Goal: Feedback & Contribution: Contribute content

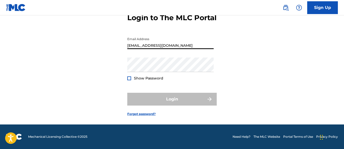
type input "[EMAIL_ADDRESS][DOMAIN_NAME]"
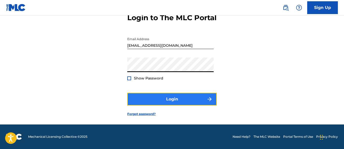
click at [178, 95] on button "Login" at bounding box center [171, 99] width 89 height 13
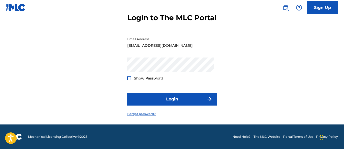
click at [149, 112] on link "Forgot password?" at bounding box center [141, 114] width 28 height 5
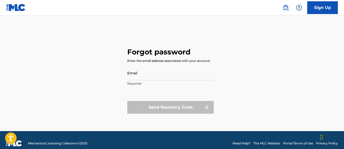
click at [269, 28] on main "Forgot password Enter the email address associated with your account. Email Req…" at bounding box center [172, 73] width 344 height 116
click at [150, 75] on input "Email" at bounding box center [170, 73] width 86 height 15
type input "[EMAIL_ADDRESS][DOMAIN_NAME]"
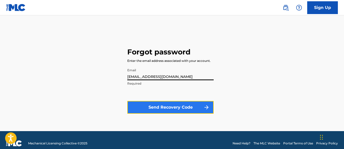
click at [182, 110] on button "Send Recovery Code" at bounding box center [170, 107] width 86 height 13
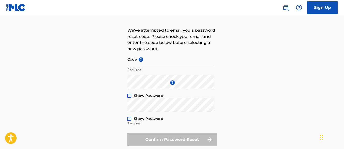
scroll to position [51, 0]
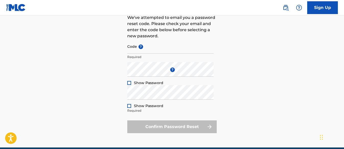
click at [340, 145] on div at bounding box center [340, 145] width 0 height 0
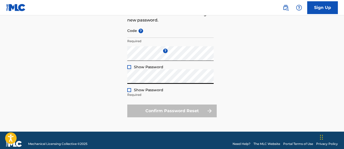
scroll to position [74, 0]
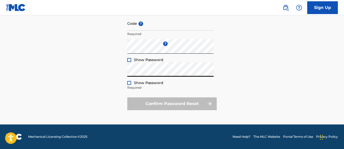
click at [102, 76] on div "Forgot password We've attempted to email you a password reset code. Please chec…" at bounding box center [172, 39] width 344 height 170
click at [157, 29] on input "Code ?" at bounding box center [170, 23] width 86 height 15
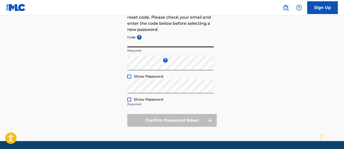
scroll to position [49, 0]
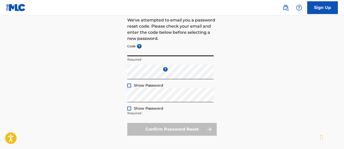
click at [240, 27] on div "Forgot password We've attempted to email you a password reset code. Please chec…" at bounding box center [172, 65] width 344 height 170
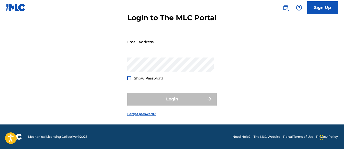
scroll to position [40, 0]
click at [83, 52] on div "Login to The MLC Portal Email Address Password Show Password Login Forgot passw…" at bounding box center [172, 60] width 344 height 127
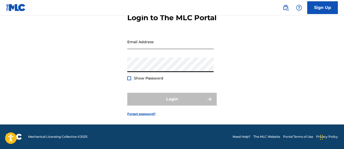
click at [149, 44] on input "Email Address" at bounding box center [170, 41] width 86 height 15
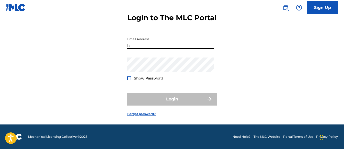
type input "[EMAIL_ADDRESS][DOMAIN_NAME]"
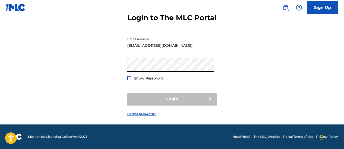
click at [122, 68] on div "Login to The MLC Portal Email Address [EMAIL_ADDRESS][DOMAIN_NAME] Password Sho…" at bounding box center [172, 60] width 344 height 127
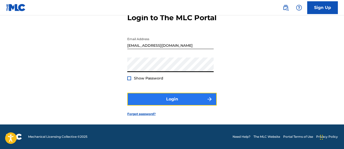
click at [159, 99] on button "Login" at bounding box center [171, 99] width 89 height 13
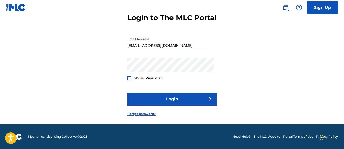
click at [217, 67] on div "Login to The MLC Portal Email Address [EMAIL_ADDRESS][DOMAIN_NAME] Password Sho…" at bounding box center [172, 60] width 344 height 127
click at [88, 85] on div "Login to The MLC Portal Email Address [EMAIL_ADDRESS][DOMAIN_NAME] Password Sho…" at bounding box center [172, 60] width 344 height 127
click at [136, 115] on link "Forgot password?" at bounding box center [141, 114] width 28 height 5
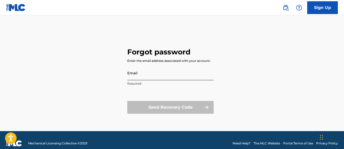
click at [156, 74] on input "Email" at bounding box center [170, 73] width 86 height 15
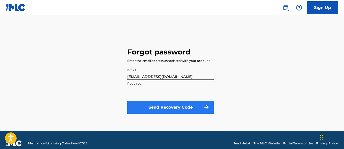
type input "[EMAIL_ADDRESS][DOMAIN_NAME]"
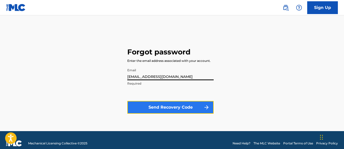
click at [152, 108] on button "Send Recovery Code" at bounding box center [170, 107] width 86 height 13
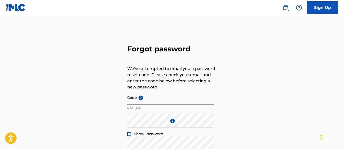
click at [150, 100] on input "Code ?" at bounding box center [170, 97] width 86 height 15
click at [136, 99] on input "Code ?" at bounding box center [170, 97] width 86 height 15
type input "FP_81f2aecab233de54535cad10a503"
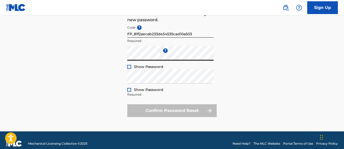
scroll to position [74, 0]
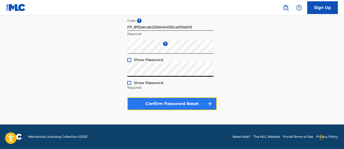
click at [160, 100] on button "Confirm Password Reset" at bounding box center [171, 103] width 89 height 13
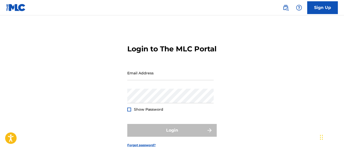
click at [281, 49] on div "Login to The MLC Portal Email Address Password Show Password Login Forgot passw…" at bounding box center [172, 91] width 344 height 127
click at [143, 80] on input "Email Address" at bounding box center [170, 73] width 86 height 15
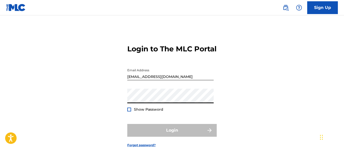
type input "[EMAIL_ADDRESS][DOMAIN_NAME]"
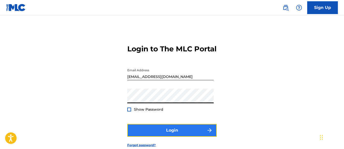
click at [179, 136] on button "Login" at bounding box center [171, 130] width 89 height 13
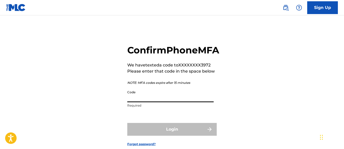
click at [149, 102] on input "Code" at bounding box center [170, 95] width 86 height 15
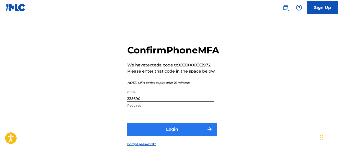
type input "335690"
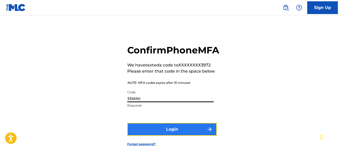
click at [206, 132] on img "submit" at bounding box center [209, 129] width 6 height 6
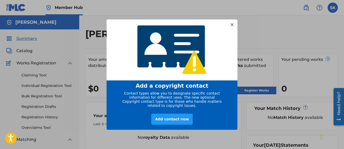
click at [231, 21] on div at bounding box center [231, 24] width 7 height 7
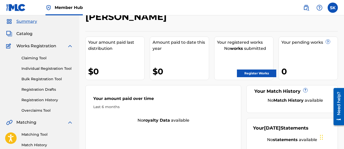
scroll to position [26, 0]
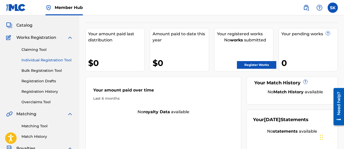
click at [43, 58] on link "Individual Registration Tool" at bounding box center [47, 59] width 52 height 5
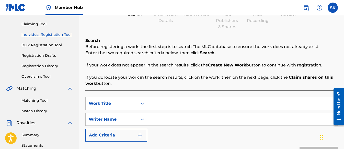
scroll to position [77, 0]
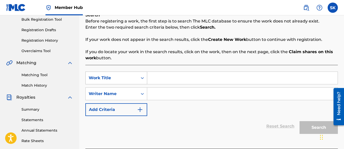
click at [140, 79] on icon "Search Form" at bounding box center [142, 77] width 5 height 5
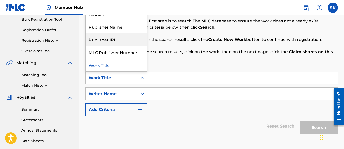
scroll to position [0, 0]
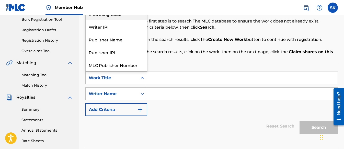
click at [125, 18] on div "MLC Song Code" at bounding box center [116, 13] width 61 height 13
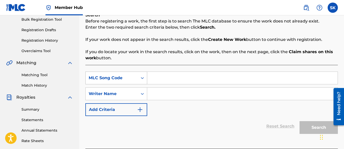
click at [143, 76] on icon "Search Form" at bounding box center [142, 77] width 5 height 5
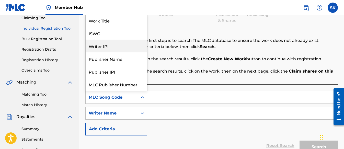
scroll to position [26, 0]
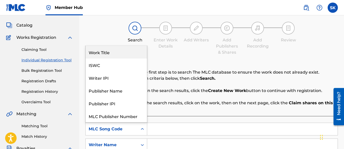
click at [101, 52] on div "Work Title" at bounding box center [116, 52] width 61 height 13
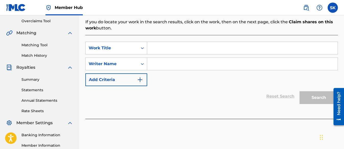
scroll to position [91, 0]
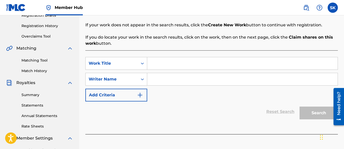
click at [157, 76] on input "Search Form" at bounding box center [242, 79] width 190 height 12
type input "[PERSON_NAME]"
click at [159, 62] on input "Search Form" at bounding box center [242, 63] width 190 height 12
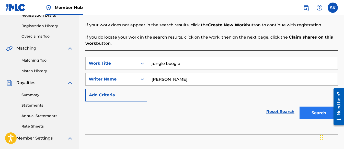
type input "jungle boogie"
click at [309, 112] on button "Search" at bounding box center [318, 112] width 38 height 13
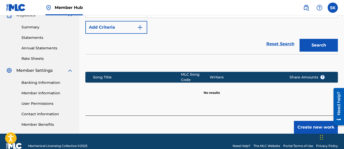
scroll to position [168, 0]
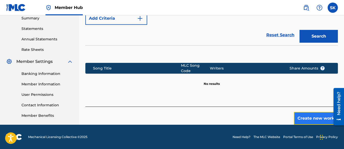
click at [309, 115] on button "Create new work" at bounding box center [316, 118] width 44 height 13
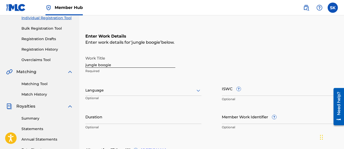
scroll to position [77, 0]
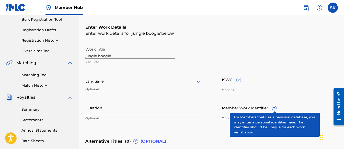
click at [276, 108] on span "?" at bounding box center [274, 108] width 4 height 4
click at [276, 108] on input "Member Work Identifier ?" at bounding box center [280, 107] width 116 height 15
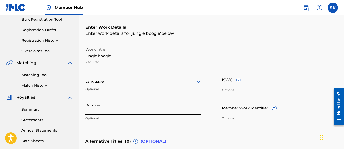
click at [101, 112] on input "Duration" at bounding box center [143, 107] width 116 height 15
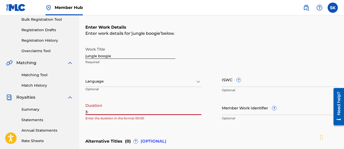
type input "3"
type input "03:17"
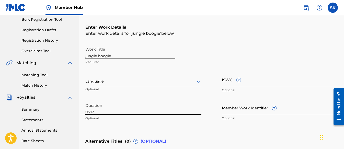
drag, startPoint x: 101, startPoint y: 112, endPoint x: 83, endPoint y: 113, distance: 18.1
click at [83, 113] on div "Register Work Search Enter Work Details Add Writers Add Publishers & Shares Add…" at bounding box center [211, 84] width 264 height 267
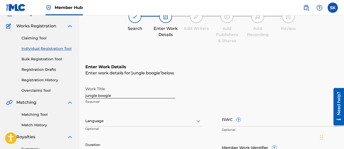
scroll to position [26, 0]
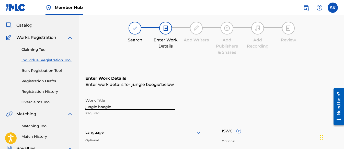
drag, startPoint x: 112, startPoint y: 107, endPoint x: 81, endPoint y: 104, distance: 30.7
click at [81, 104] on div "Register Work Search Enter Work Details Add Writers Add Publishers & Shares Add…" at bounding box center [211, 136] width 264 height 267
paste input "The Jungle B"
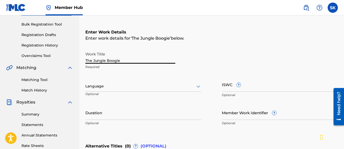
scroll to position [77, 0]
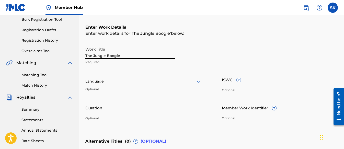
type input "The Jungle Boogie"
click at [139, 83] on div at bounding box center [143, 81] width 116 height 6
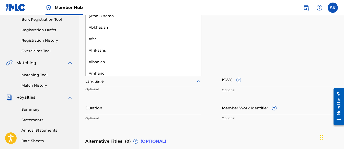
scroll to position [0, 0]
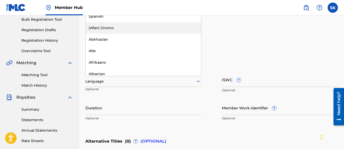
click at [228, 33] on div "Enter work details for ‘ The Jungle Boogie ’ below." at bounding box center [211, 33] width 252 height 6
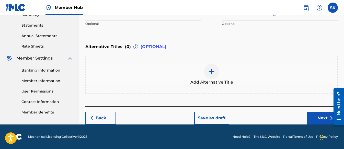
scroll to position [120, 0]
click at [317, 115] on button "Next" at bounding box center [322, 118] width 31 height 13
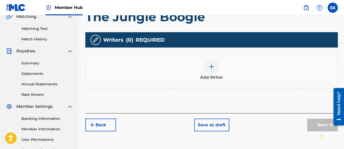
scroll to position [125, 0]
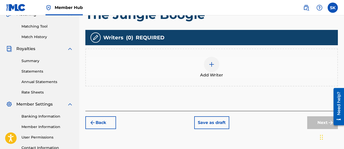
click at [214, 73] on span "Add Writer" at bounding box center [211, 75] width 23 height 6
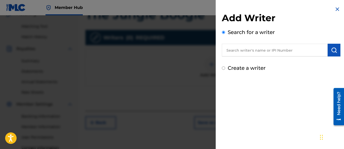
click at [235, 54] on input "text" at bounding box center [275, 50] width 106 height 13
click at [223, 67] on input "Create a writer" at bounding box center [223, 67] width 3 height 3
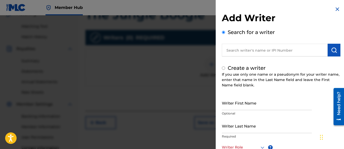
radio input "false"
radio input "true"
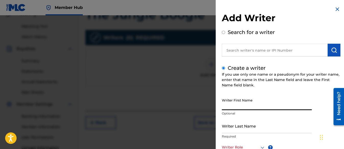
click at [232, 105] on input "Writer First Name" at bounding box center [267, 102] width 90 height 15
type input "Shifawn"
type input "Kwei"
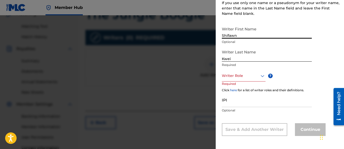
scroll to position [72, 0]
click at [233, 74] on div at bounding box center [244, 75] width 44 height 6
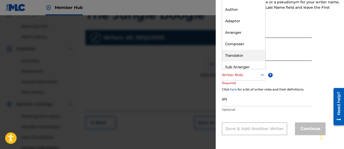
scroll to position [15, 0]
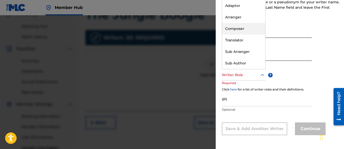
click at [243, 28] on div "Composer" at bounding box center [243, 28] width 43 height 11
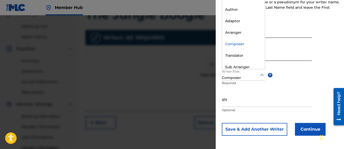
click at [236, 74] on div at bounding box center [243, 75] width 43 height 6
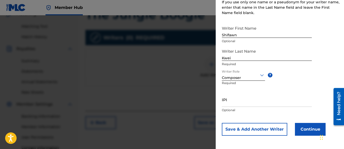
click at [329, 66] on div "Writer First Name Shifawn Optional Writer Last Name [PERSON_NAME] Required Writ…" at bounding box center [281, 79] width 118 height 112
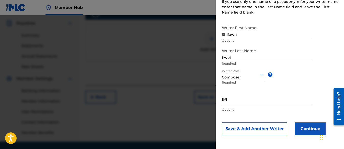
scroll to position [142, 0]
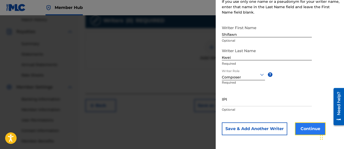
click at [309, 128] on button "Continue" at bounding box center [310, 128] width 31 height 13
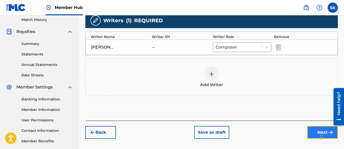
click at [316, 131] on button "Next" at bounding box center [322, 132] width 31 height 13
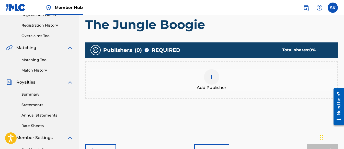
scroll to position [100, 0]
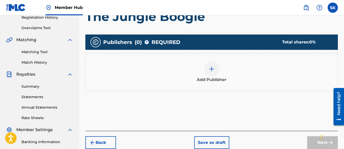
click at [213, 70] on img at bounding box center [211, 69] width 6 height 6
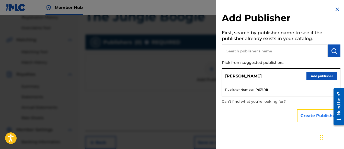
click at [307, 116] on button "Create Publisher" at bounding box center [318, 115] width 43 height 13
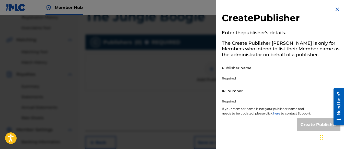
click at [228, 69] on input "Publisher Name" at bounding box center [265, 68] width 86 height 15
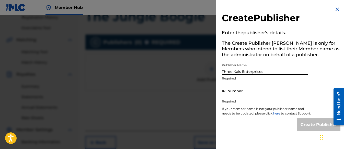
click at [258, 126] on div "Create Publisher" at bounding box center [281, 124] width 118 height 13
drag, startPoint x: 266, startPoint y: 72, endPoint x: 206, endPoint y: 74, distance: 60.0
click at [206, 74] on div "Create Publisher Enter the publisher 's details. The Create Publisher button is…" at bounding box center [172, 82] width 344 height 134
click at [273, 73] on input "Three Kais Enterprises" at bounding box center [265, 68] width 86 height 15
drag, startPoint x: 271, startPoint y: 73, endPoint x: 175, endPoint y: 73, distance: 96.3
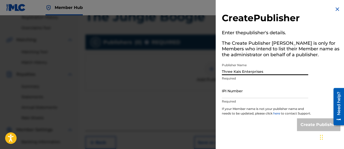
click at [175, 73] on div "Create Publisher Enter the publisher 's details. The Create Publisher button is…" at bounding box center [172, 82] width 344 height 134
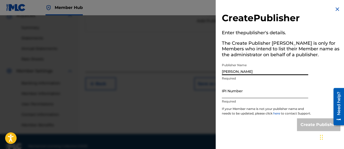
scroll to position [168, 0]
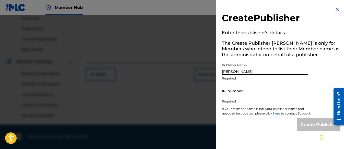
type input "[PERSON_NAME]"
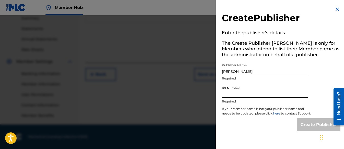
click at [234, 94] on input "IPI Number" at bounding box center [265, 90] width 86 height 15
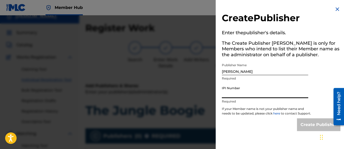
scroll to position [0, 0]
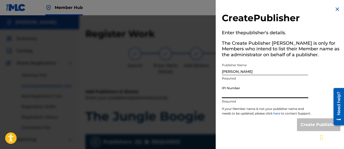
paste input "01313326985"
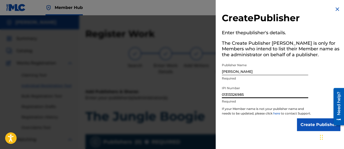
type input "01313326985"
click at [318, 70] on div "Create Publisher Enter the publisher 's details. The Create Publisher button is…" at bounding box center [280, 68] width 131 height 137
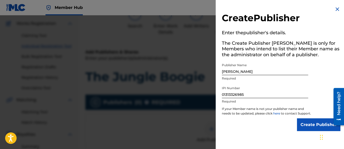
scroll to position [51, 0]
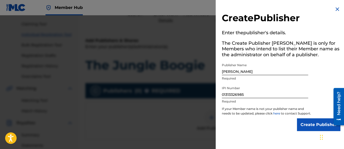
click at [337, 9] on img at bounding box center [337, 9] width 6 height 6
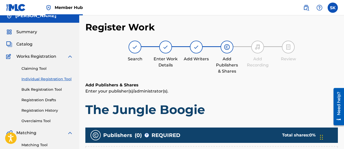
scroll to position [0, 0]
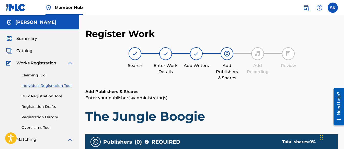
click at [165, 54] on img at bounding box center [165, 54] width 6 height 6
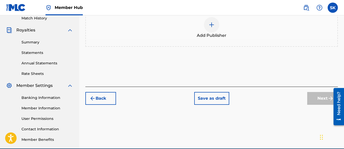
scroll to position [168, 0]
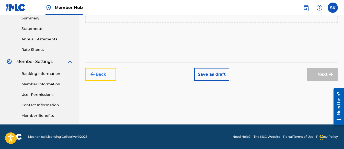
click at [111, 74] on button "Back" at bounding box center [100, 74] width 31 height 13
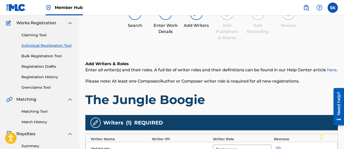
scroll to position [117, 0]
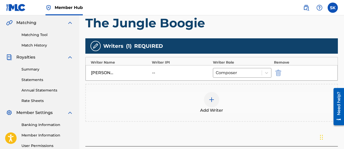
click at [162, 71] on div "--" at bounding box center [163, 73] width 23 height 6
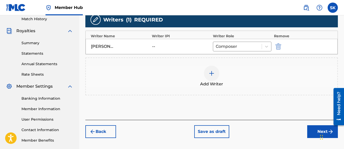
scroll to position [168, 0]
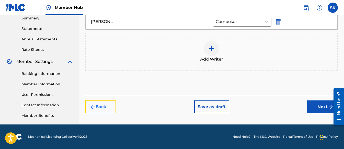
click at [103, 110] on button "Back" at bounding box center [100, 106] width 31 height 13
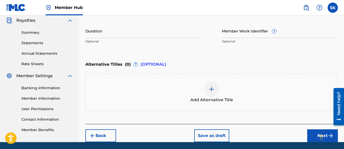
scroll to position [171, 0]
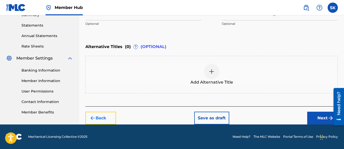
click at [97, 117] on button "Back" at bounding box center [100, 118] width 31 height 13
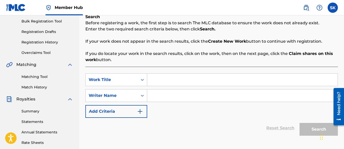
scroll to position [91, 0]
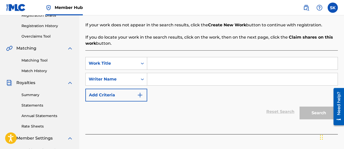
click at [162, 79] on input "Search Form" at bounding box center [242, 79] width 190 height 12
type input "[PERSON_NAME]"
click at [200, 56] on div "SearchWithCriteriab5b8b069-fc5c-41dd-8b24-cf4f50f059ba Work Title SearchWithCri…" at bounding box center [211, 92] width 252 height 84
drag, startPoint x: 201, startPoint y: 57, endPoint x: 203, endPoint y: 59, distance: 3.4
click at [202, 57] on div "Search Form" at bounding box center [242, 63] width 190 height 13
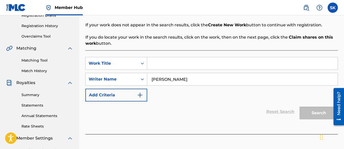
click at [204, 61] on input "Search Form" at bounding box center [242, 63] width 190 height 12
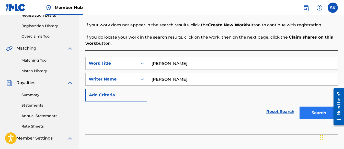
type input "[PERSON_NAME]"
click at [314, 112] on button "Search" at bounding box center [318, 112] width 38 height 13
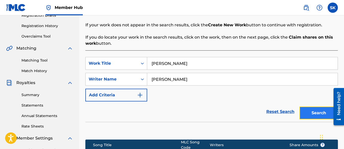
click at [316, 115] on button "Search" at bounding box center [318, 112] width 38 height 13
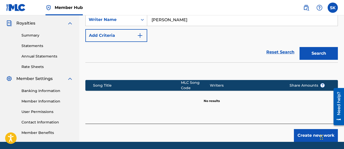
scroll to position [168, 0]
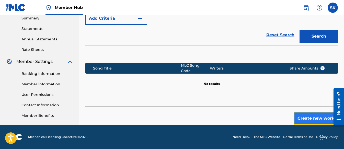
click at [310, 114] on button "Create new work" at bounding box center [316, 118] width 44 height 13
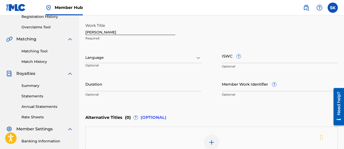
scroll to position [91, 0]
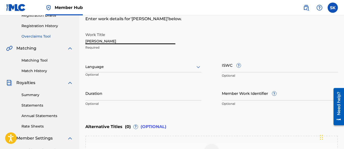
drag, startPoint x: 104, startPoint y: 41, endPoint x: 66, endPoint y: 35, distance: 37.9
click at [66, 35] on main "[PERSON_NAME] Summary Catalog Works Registration Claiming Tool Individual Regis…" at bounding box center [172, 64] width 344 height 280
paste input "The Jungle Boogie"
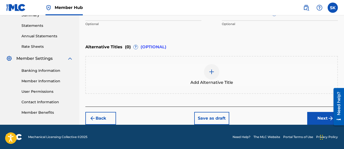
scroll to position [171, 0]
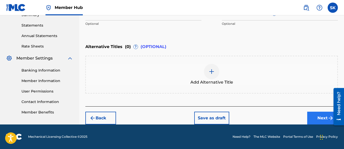
type input "The Jungle Boogie"
click at [319, 121] on button "Next" at bounding box center [322, 118] width 31 height 13
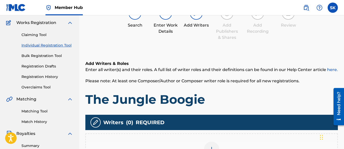
scroll to position [100, 0]
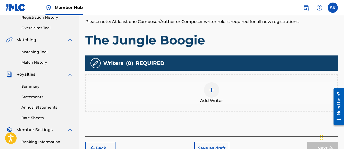
click at [212, 90] on img at bounding box center [211, 90] width 6 height 6
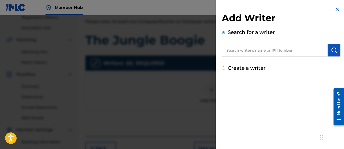
click at [222, 67] on input "Create a writer" at bounding box center [223, 67] width 3 height 3
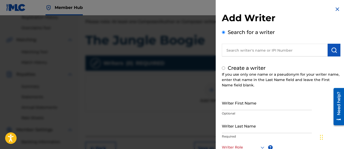
radio input "false"
radio input "true"
click at [233, 104] on input "Writer First Name" at bounding box center [267, 102] width 90 height 15
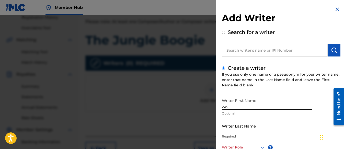
type input "w"
type input "Shifawn"
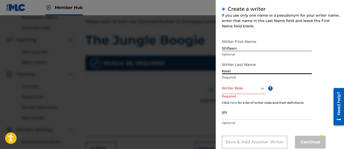
scroll to position [72, 0]
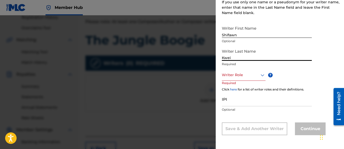
type input "Kwei"
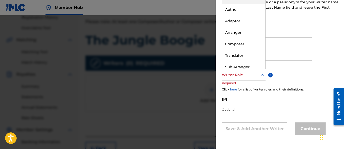
click at [246, 77] on div at bounding box center [244, 75] width 44 height 6
click at [242, 43] on div "Composer" at bounding box center [243, 43] width 43 height 11
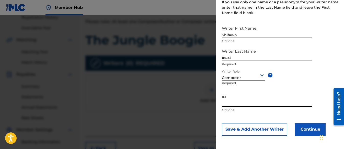
paste input "The Jungle Boogie"
type input "The Jungle Boogie"
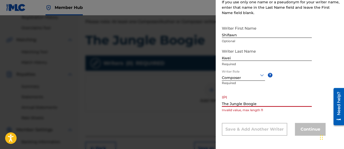
drag, startPoint x: 263, startPoint y: 105, endPoint x: 208, endPoint y: 101, distance: 55.1
click at [208, 101] on div "Add Writer Search for a writer Create a writer If you use only one name or a ps…" at bounding box center [172, 82] width 344 height 134
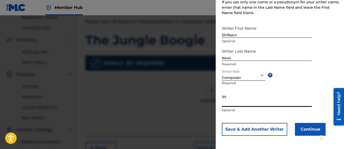
paste input "01313326985"
type input "01313326985"
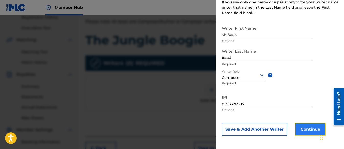
click at [308, 128] on button "Continue" at bounding box center [310, 129] width 31 height 13
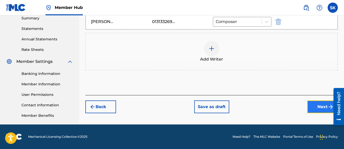
click at [308, 105] on button "Next" at bounding box center [322, 106] width 31 height 13
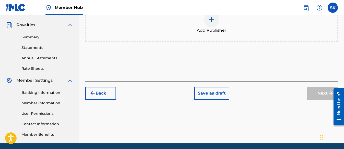
scroll to position [117, 0]
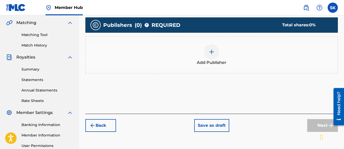
click at [213, 51] on img at bounding box center [211, 52] width 6 height 6
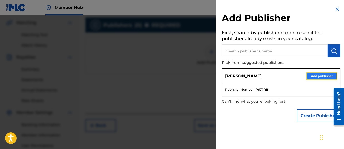
click at [319, 77] on button "Add publisher" at bounding box center [321, 76] width 31 height 8
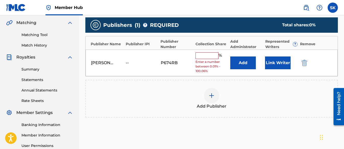
click at [216, 56] on input "text" at bounding box center [206, 55] width 23 height 7
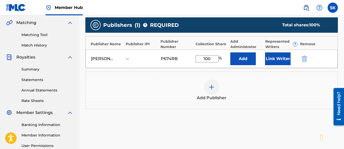
type input "100"
click at [163, 86] on div "Add Publisher" at bounding box center [211, 89] width 251 height 21
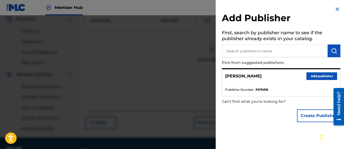
scroll to position [142, 0]
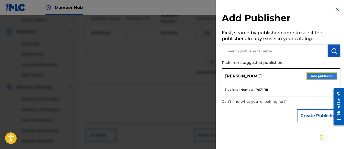
click at [310, 76] on button "Add publisher" at bounding box center [321, 76] width 31 height 8
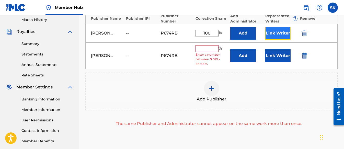
click at [277, 33] on button "Link Writer" at bounding box center [278, 33] width 26 height 13
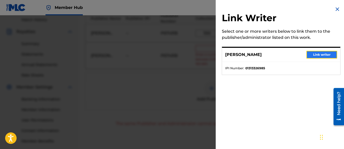
click at [313, 55] on button "Link writer" at bounding box center [321, 55] width 31 height 8
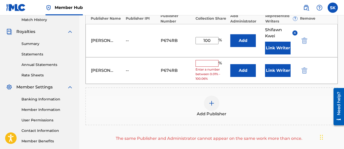
click at [212, 62] on input "text" at bounding box center [206, 63] width 23 height 7
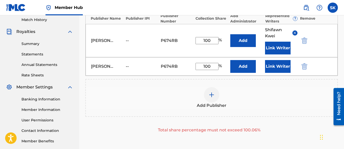
scroll to position [117, 0]
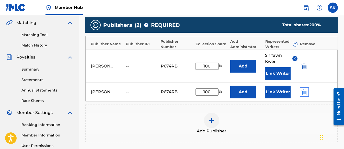
type input "100"
click at [302, 89] on img "submit" at bounding box center [304, 92] width 6 height 6
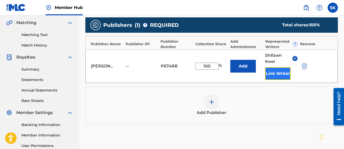
click at [274, 73] on button "Link Writer" at bounding box center [278, 73] width 26 height 13
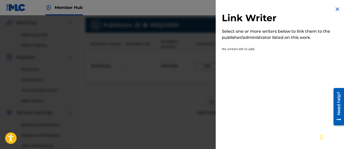
click at [334, 9] on img at bounding box center [337, 9] width 6 height 6
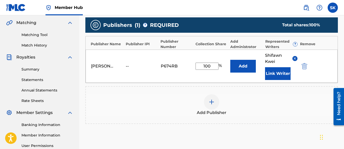
click at [276, 56] on span "[PERSON_NAME]" at bounding box center [276, 58] width 23 height 12
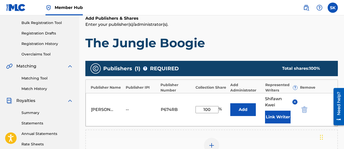
scroll to position [72, 0]
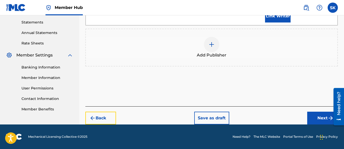
click at [100, 119] on button "Back" at bounding box center [100, 118] width 31 height 13
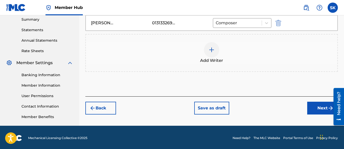
scroll to position [168, 0]
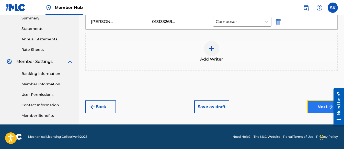
click at [311, 105] on button "Next" at bounding box center [322, 106] width 31 height 13
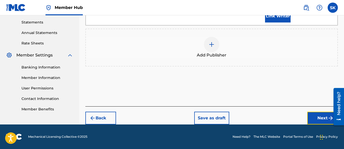
click at [312, 119] on button "Next" at bounding box center [322, 118] width 31 height 13
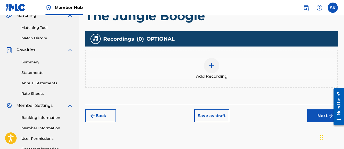
scroll to position [125, 0]
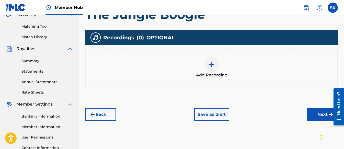
click at [211, 65] on img at bounding box center [211, 64] width 6 height 6
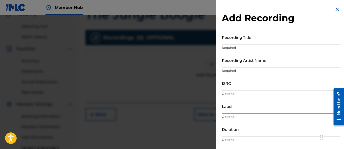
click at [236, 108] on input "Label" at bounding box center [281, 106] width 118 height 15
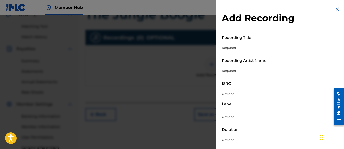
type input "Y"
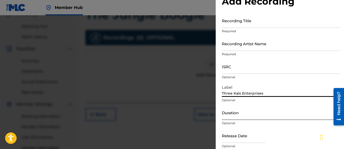
scroll to position [26, 0]
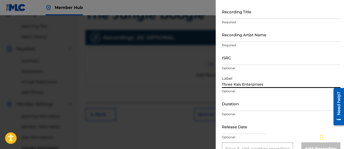
type input "Three Kais Enterprises"
click at [241, 104] on input "Duration" at bounding box center [281, 103] width 118 height 15
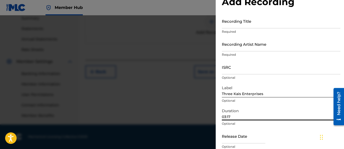
scroll to position [0, 0]
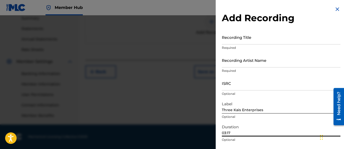
type input "03:17"
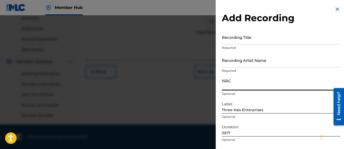
paste input "QZWFK2584816"
type input "QZWFK2584816"
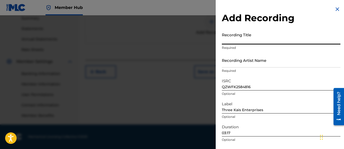
paste input "The Jungle Boogie"
type input "The Jungle Boogie"
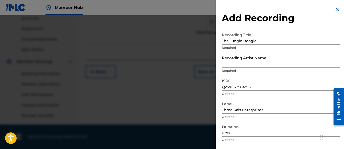
paste input "[PERSON_NAME] Tunes and Tales"
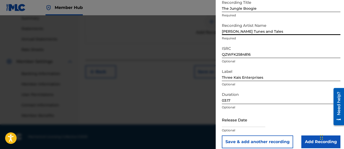
scroll to position [38, 0]
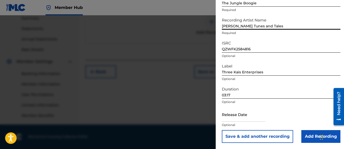
type input "[PERSON_NAME] Tunes and Tales"
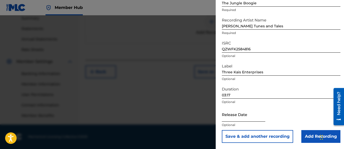
click at [237, 117] on input "text" at bounding box center [243, 114] width 43 height 15
select select "8"
select select "2025"
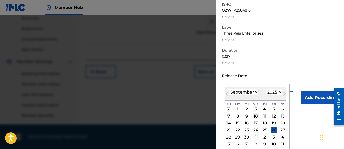
scroll to position [78, 0]
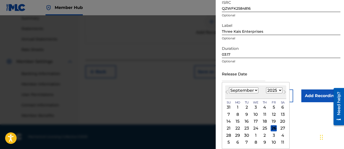
click at [255, 90] on select "January February March April May June July August September October November De…" at bounding box center [243, 90] width 29 height 6
select select "6"
click at [229, 87] on select "January February March April May June July August September October November De…" at bounding box center [243, 90] width 29 height 6
click at [240, 129] on div "21" at bounding box center [237, 128] width 6 height 6
type input "[DATE]"
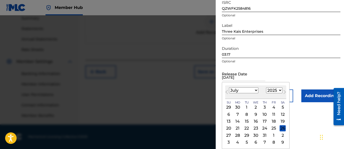
scroll to position [38, 0]
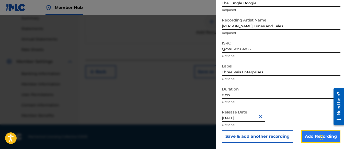
click at [308, 133] on input "Add Recording" at bounding box center [320, 136] width 39 height 13
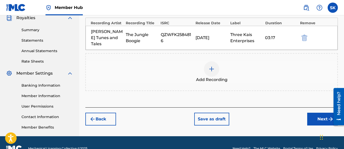
scroll to position [168, 0]
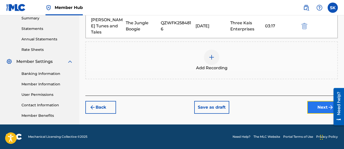
click at [315, 101] on button "Next" at bounding box center [322, 107] width 31 height 13
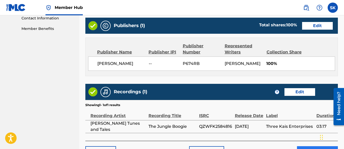
scroll to position [263, 0]
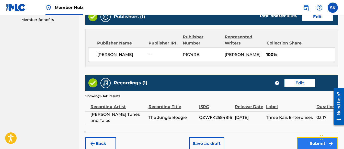
click at [308, 145] on button "Submit" at bounding box center [317, 143] width 41 height 13
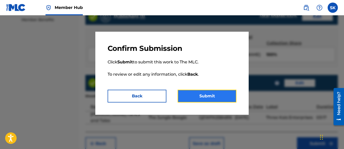
click at [198, 96] on button "Submit" at bounding box center [206, 96] width 59 height 13
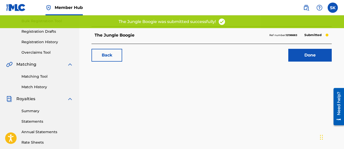
scroll to position [77, 0]
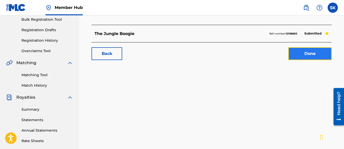
click at [297, 53] on link "Done" at bounding box center [309, 53] width 43 height 13
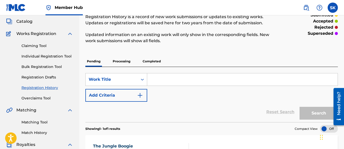
scroll to position [26, 0]
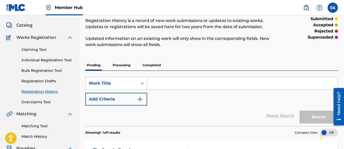
click at [173, 82] on input "Search Form" at bounding box center [242, 83] width 190 height 12
click at [121, 64] on p "Processing" at bounding box center [121, 65] width 21 height 11
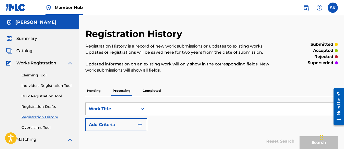
click at [172, 110] on input "Search Form" at bounding box center [242, 109] width 190 height 12
paste input "Animal Train Adventure!"
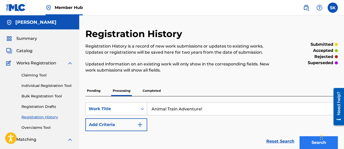
type input "Animal Train Adventure!"
click at [306, 141] on button "Search" at bounding box center [318, 142] width 38 height 13
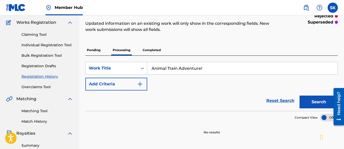
scroll to position [40, 0]
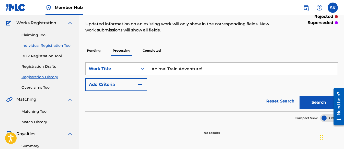
click at [43, 43] on link "Individual Registration Tool" at bounding box center [47, 45] width 52 height 5
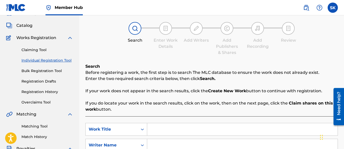
scroll to position [77, 0]
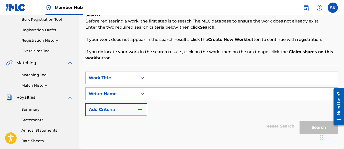
click at [171, 78] on input "Search Form" at bounding box center [242, 78] width 190 height 12
paste input "Animal Train Adventure!"
type input "Animal Train Adventure!"
click at [175, 92] on input "Search Form" at bounding box center [242, 94] width 190 height 12
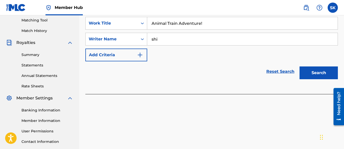
scroll to position [102, 0]
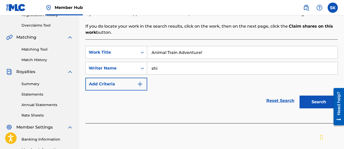
click at [182, 71] on input "shi" at bounding box center [242, 68] width 190 height 12
click at [314, 102] on button "Search" at bounding box center [318, 101] width 38 height 13
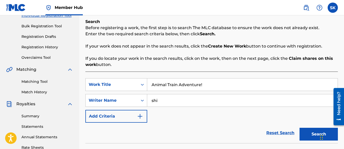
scroll to position [51, 0]
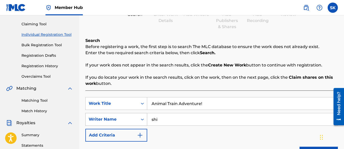
drag, startPoint x: 169, startPoint y: 121, endPoint x: 110, endPoint y: 118, distance: 59.8
click at [109, 118] on div "SearchWithCriteria2321687b-1b71-4021-b51c-21be6fa182d4 Writer Name [PERSON_NAME]" at bounding box center [211, 119] width 252 height 13
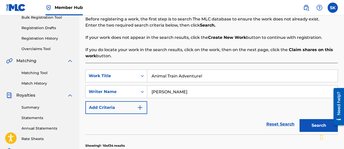
scroll to position [128, 0]
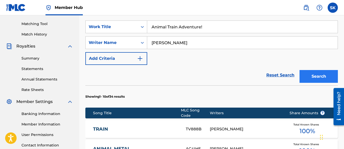
type input "[PERSON_NAME]"
click at [311, 79] on button "Search" at bounding box center [318, 76] width 38 height 13
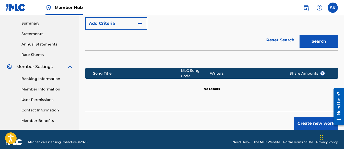
scroll to position [168, 0]
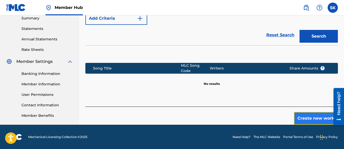
click at [311, 116] on button "Create new work" at bounding box center [316, 118] width 44 height 13
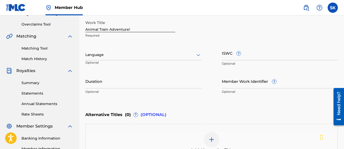
scroll to position [91, 0]
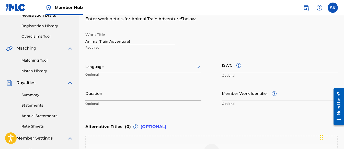
click at [104, 93] on input "Duration" at bounding box center [143, 93] width 116 height 15
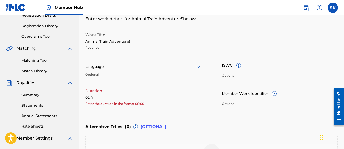
type input "02:41"
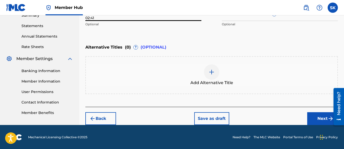
scroll to position [171, 0]
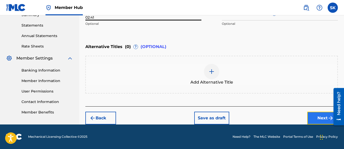
click at [311, 116] on button "Next" at bounding box center [322, 118] width 31 height 13
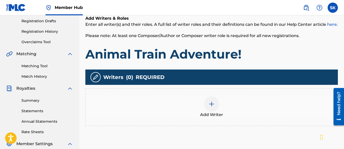
scroll to position [100, 0]
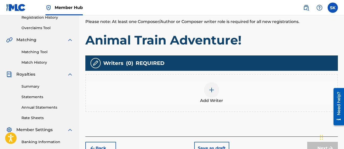
click at [215, 88] on div at bounding box center [211, 89] width 15 height 15
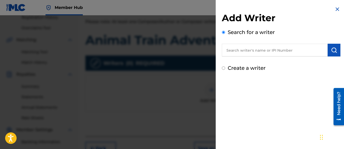
click at [242, 51] on input "text" at bounding box center [275, 50] width 106 height 13
type input "s"
type input "Shifaw"
click at [223, 68] on input "Create a writer" at bounding box center [223, 67] width 3 height 3
radio input "false"
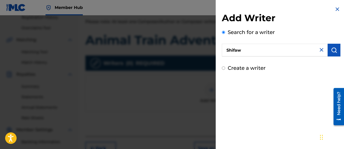
radio input "true"
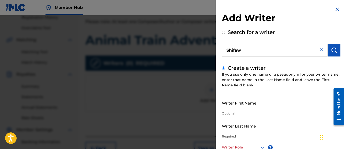
click at [238, 105] on input "Writer First Name" at bounding box center [267, 102] width 90 height 15
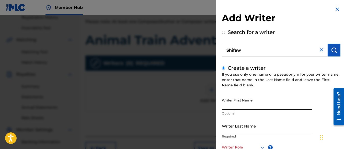
type input "Shifawn"
type input "Kwei"
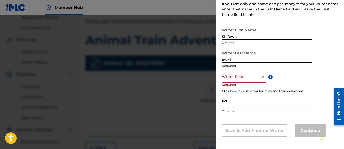
scroll to position [72, 0]
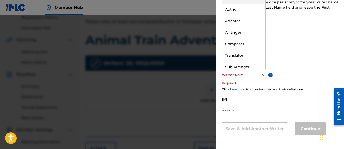
click at [242, 76] on div at bounding box center [244, 75] width 44 height 6
click at [246, 43] on div "Composer" at bounding box center [243, 43] width 43 height 11
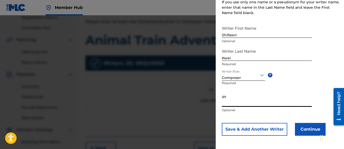
paste input "01313326985"
type input "01313326985"
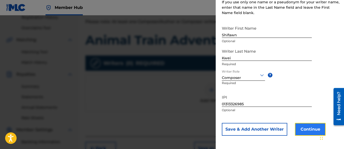
click at [306, 128] on button "Continue" at bounding box center [310, 129] width 31 height 13
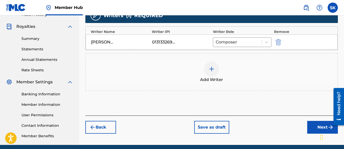
scroll to position [151, 0]
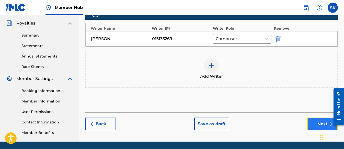
click at [320, 122] on button "Next" at bounding box center [322, 123] width 31 height 13
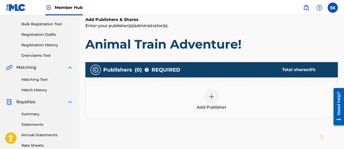
scroll to position [100, 0]
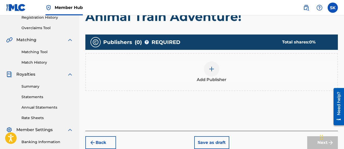
click at [212, 68] on img at bounding box center [211, 69] width 6 height 6
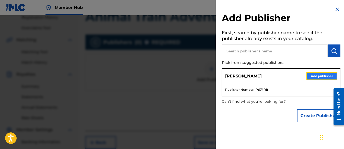
click at [310, 77] on button "Add publisher" at bounding box center [321, 76] width 31 height 8
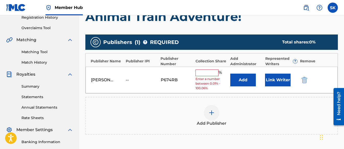
click at [215, 73] on input "text" at bounding box center [206, 72] width 23 height 7
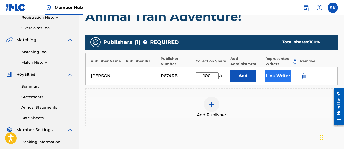
type input "100"
click at [278, 79] on button "Link Writer" at bounding box center [278, 75] width 26 height 13
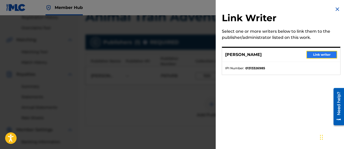
click at [317, 55] on button "Link writer" at bounding box center [321, 55] width 31 height 8
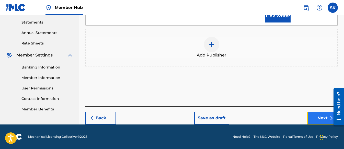
click at [311, 115] on button "Next" at bounding box center [322, 118] width 31 height 13
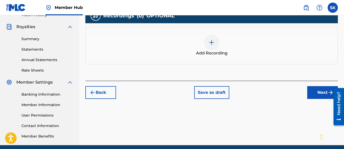
scroll to position [151, 0]
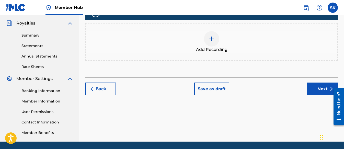
click at [214, 40] on img at bounding box center [211, 39] width 6 height 6
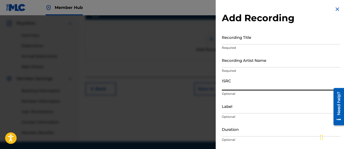
paste input "QZWFL2509246"
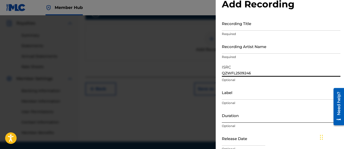
scroll to position [26, 0]
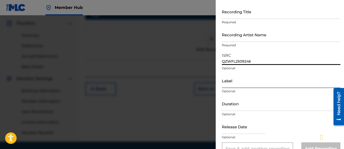
type input "QZWFL2509246"
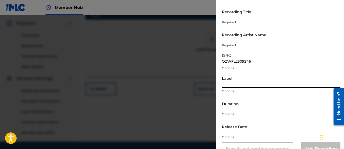
click at [229, 82] on input "Label" at bounding box center [281, 80] width 118 height 15
type input "Three Kais Enterprises"
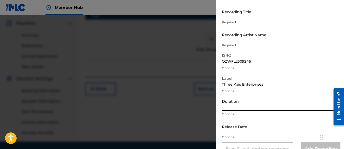
click at [243, 104] on input "Duration" at bounding box center [281, 103] width 118 height 15
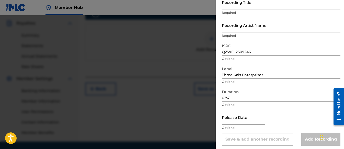
scroll to position [38, 0]
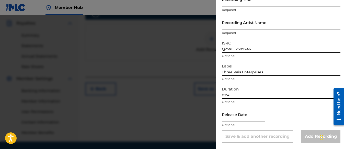
type input "02:41"
click at [245, 121] on input "text" at bounding box center [243, 114] width 43 height 15
select select "8"
select select "2025"
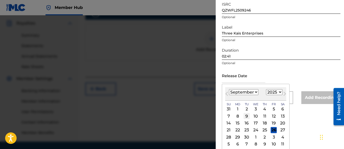
scroll to position [78, 0]
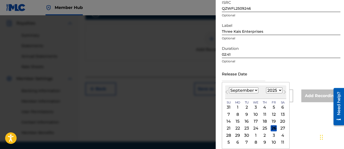
click at [253, 89] on select "January February March April May June July August September October November De…" at bounding box center [243, 90] width 29 height 6
select select "6"
click at [229, 87] on select "January February March April May June July August September October November De…" at bounding box center [243, 90] width 29 height 6
click at [246, 128] on div "22" at bounding box center [246, 128] width 6 height 6
type input "[DATE]"
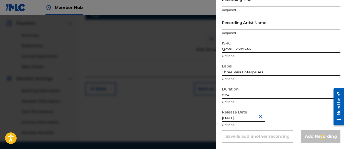
scroll to position [38, 0]
click at [290, 103] on p "Optional" at bounding box center [281, 102] width 118 height 5
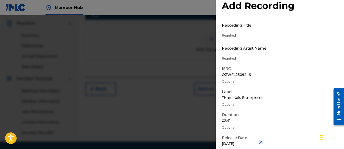
scroll to position [0, 0]
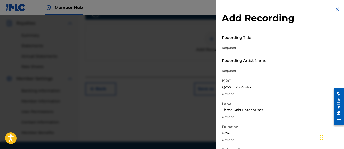
click at [227, 37] on input "Recording Title" at bounding box center [281, 37] width 118 height 15
paste input "Animal Train Adventure!"
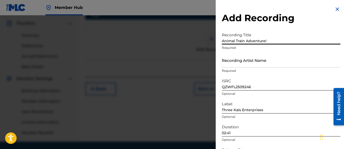
type input "Animal Train Adventure!"
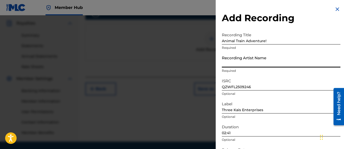
paste input "[PERSON_NAME] Tunes and Tales"
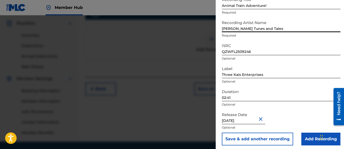
scroll to position [38, 0]
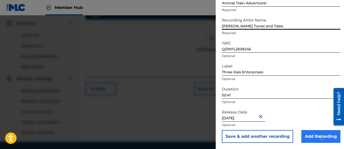
type input "[PERSON_NAME] Tunes and Tales"
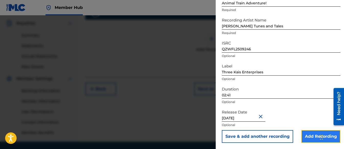
click at [302, 134] on input "Add Recording" at bounding box center [320, 136] width 39 height 13
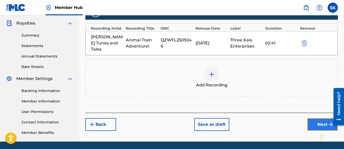
click at [310, 118] on button "Next" at bounding box center [322, 124] width 31 height 13
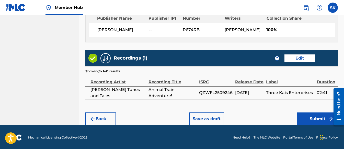
scroll to position [289, 0]
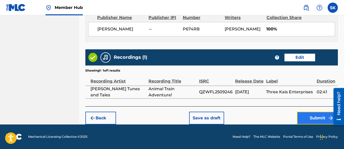
click at [316, 116] on button "Submit" at bounding box center [317, 118] width 41 height 13
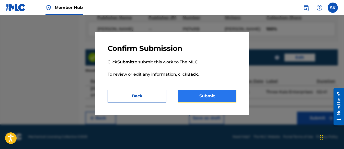
click at [215, 94] on button "Submit" at bounding box center [206, 96] width 59 height 13
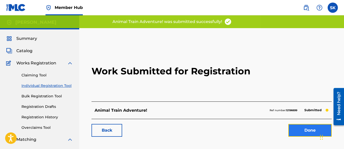
click at [303, 126] on link "Done" at bounding box center [309, 130] width 43 height 13
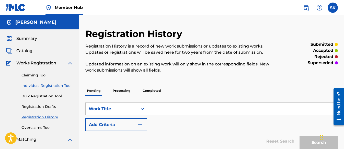
click at [41, 85] on link "Individual Registration Tool" at bounding box center [47, 85] width 52 height 5
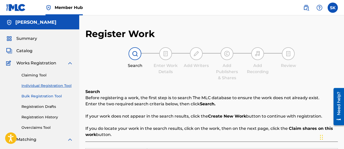
click at [41, 97] on link "Bulk Registration Tool" at bounding box center [47, 95] width 52 height 5
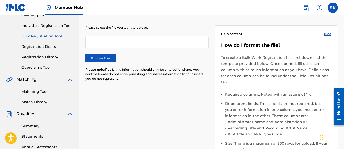
scroll to position [51, 0]
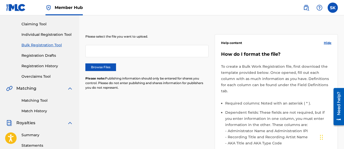
click at [40, 33] on link "Individual Registration Tool" at bounding box center [47, 34] width 52 height 5
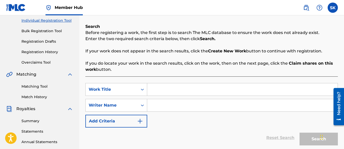
scroll to position [77, 0]
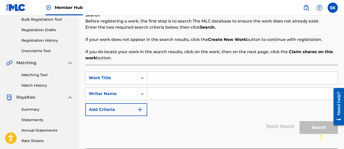
click at [158, 80] on input "Search Form" at bounding box center [242, 78] width 190 height 12
paste input "Under the Sea Party!"
type input "Under the Sea Party!"
click at [166, 92] on input "Search Form" at bounding box center [242, 94] width 190 height 12
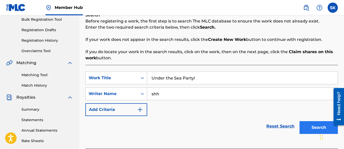
type input "shh"
click at [305, 124] on button "Search" at bounding box center [318, 127] width 38 height 13
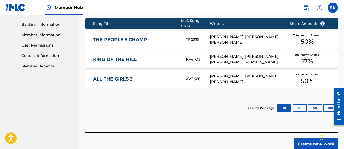
scroll to position [230, 0]
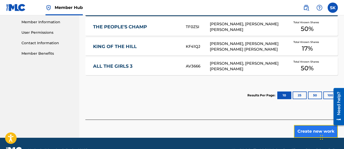
click at [308, 129] on button "Create new work" at bounding box center [316, 131] width 44 height 13
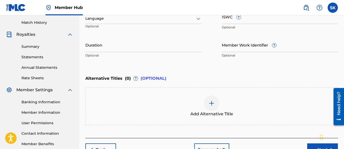
scroll to position [146, 0]
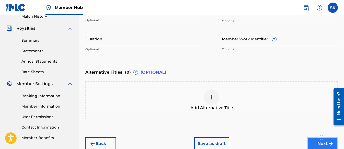
click at [310, 140] on button "Next" at bounding box center [322, 143] width 31 height 13
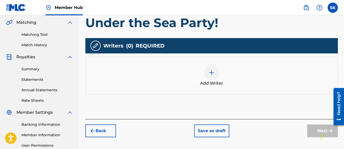
scroll to position [125, 0]
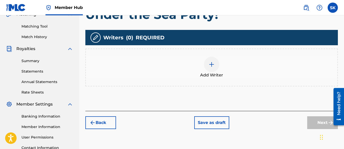
click at [203, 75] on span "Add Writer" at bounding box center [211, 75] width 23 height 6
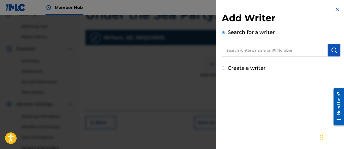
click at [246, 49] on input "text" at bounding box center [275, 50] width 106 height 13
paste input "01313326985"
type input "01313326985"
click at [331, 50] on img "submit" at bounding box center [334, 50] width 6 height 6
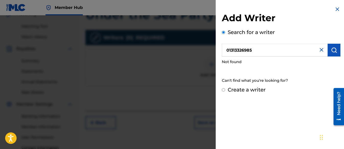
click at [223, 89] on input "Create a writer" at bounding box center [223, 89] width 3 height 3
radio input "false"
radio input "true"
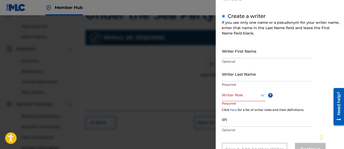
scroll to position [77, 0]
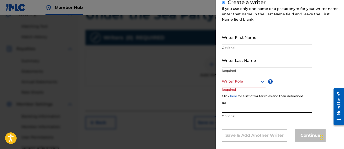
paste input "01313326985"
type input "01313326985"
click at [233, 85] on div "Writer Role" at bounding box center [244, 81] width 44 height 11
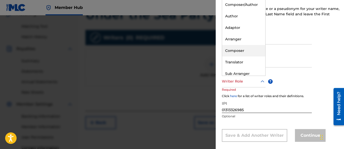
click at [238, 50] on div "Composer" at bounding box center [243, 50] width 43 height 11
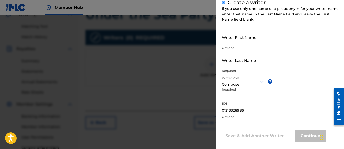
click at [233, 42] on input "Writer First Name" at bounding box center [267, 37] width 90 height 15
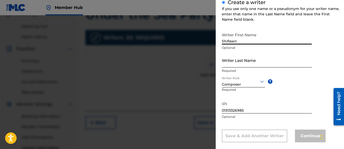
type input "Shifawn"
click at [234, 60] on input "Writer Last Name" at bounding box center [267, 60] width 90 height 15
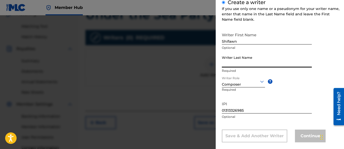
type input "Kwei"
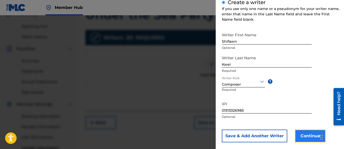
click at [304, 137] on button "Continue" at bounding box center [310, 135] width 31 height 13
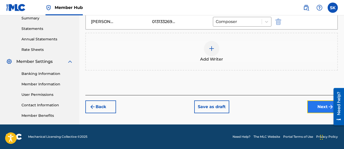
click at [313, 106] on button "Next" at bounding box center [322, 106] width 31 height 13
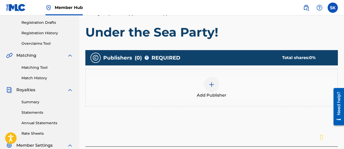
scroll to position [100, 0]
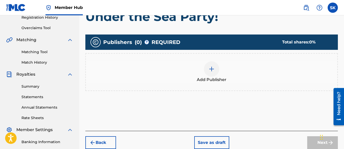
click at [219, 70] on div "Add Publisher" at bounding box center [211, 71] width 251 height 21
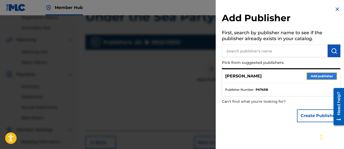
click at [322, 76] on button "Add publisher" at bounding box center [321, 76] width 31 height 8
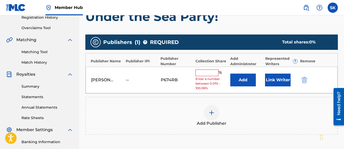
click at [211, 72] on input "text" at bounding box center [206, 72] width 23 height 7
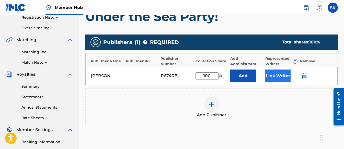
type input "100"
click at [275, 75] on button "Link Writer" at bounding box center [278, 75] width 26 height 13
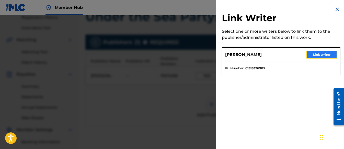
click at [314, 52] on button "Link writer" at bounding box center [321, 55] width 31 height 8
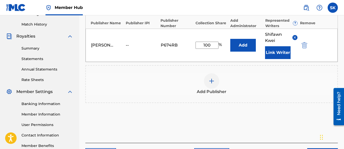
scroll to position [151, 0]
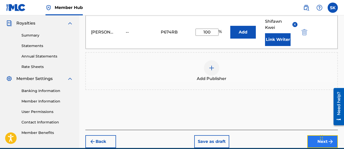
click at [307, 141] on button "Next" at bounding box center [322, 141] width 31 height 13
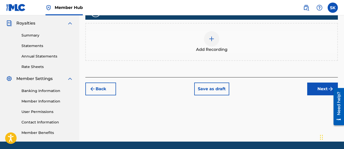
click at [213, 39] on img at bounding box center [211, 39] width 6 height 6
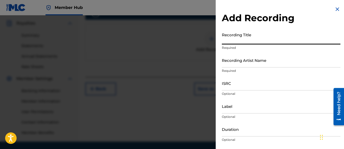
drag, startPoint x: 226, startPoint y: 40, endPoint x: 187, endPoint y: 37, distance: 39.9
click at [187, 37] on div at bounding box center [172, 89] width 344 height 149
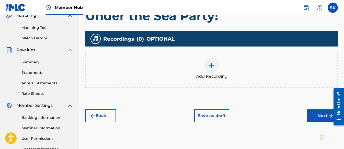
scroll to position [100, 0]
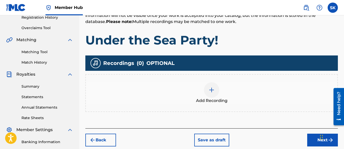
click at [213, 86] on div at bounding box center [211, 89] width 15 height 15
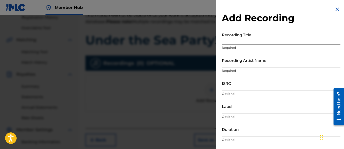
paste input "Under the Sea Party!"
type input "Under the Sea Party!"
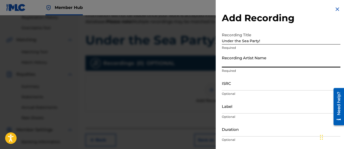
paste input "[PERSON_NAME] Tunes and Tales"
type input "[PERSON_NAME] Tunes and Tales"
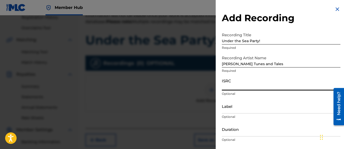
paste input "QZWFL2537107"
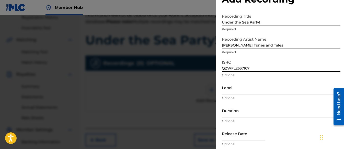
scroll to position [26, 0]
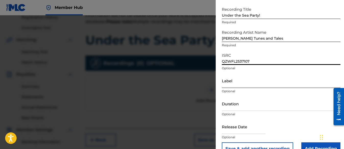
type input "QZWFL2537107"
click at [235, 81] on input "Label" at bounding box center [281, 80] width 118 height 15
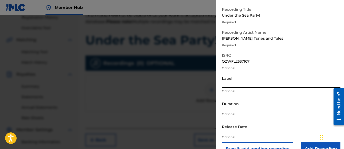
type input "Three Kais Enterprises"
click at [245, 127] on input "text" at bounding box center [243, 126] width 43 height 15
select select "8"
select select "2025"
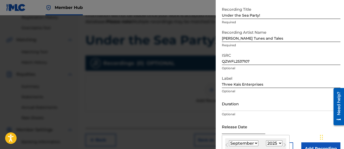
type input "[DATE]"
select select "6"
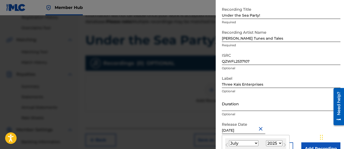
click at [237, 103] on input "Duration" at bounding box center [281, 103] width 118 height 15
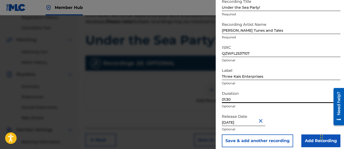
scroll to position [38, 0]
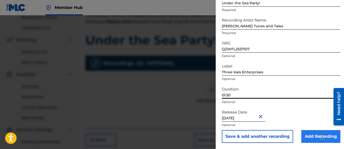
type input "01:30"
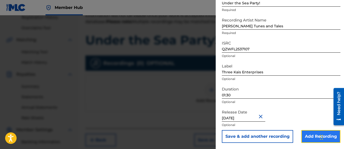
click at [308, 135] on input "Add Recording" at bounding box center [320, 136] width 39 height 13
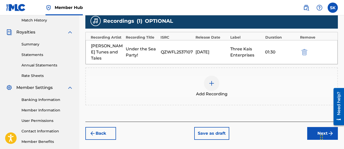
scroll to position [151, 0]
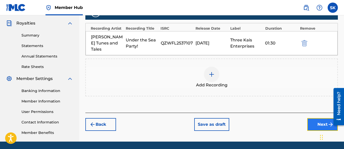
click at [309, 120] on button "Next" at bounding box center [322, 124] width 31 height 13
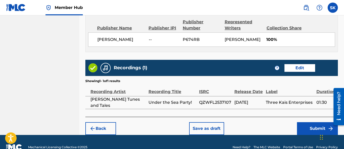
scroll to position [289, 0]
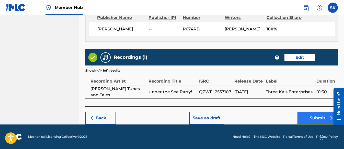
click at [309, 118] on button "Submit" at bounding box center [317, 118] width 41 height 13
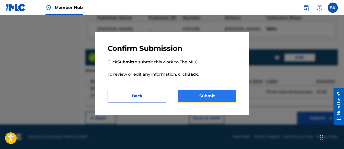
click at [223, 96] on button "Submit" at bounding box center [206, 96] width 59 height 13
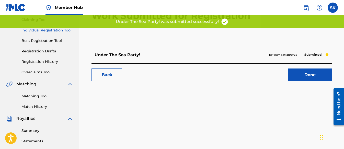
scroll to position [51, 0]
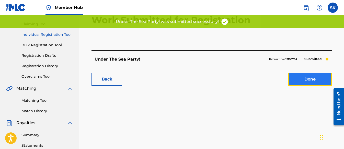
click at [307, 74] on link "Done" at bounding box center [309, 79] width 43 height 13
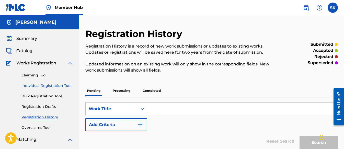
click at [52, 86] on link "Individual Registration Tool" at bounding box center [47, 85] width 52 height 5
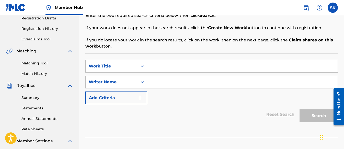
scroll to position [77, 0]
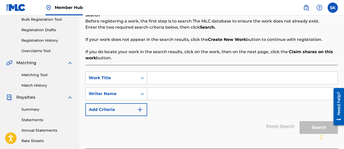
paste input "Big Animal Parade!"
type input "Big Animal Parade!"
click at [163, 94] on input "Search Form" at bounding box center [242, 94] width 190 height 12
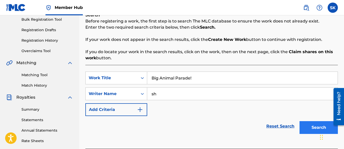
type input "sh"
click at [311, 125] on button "Search" at bounding box center [318, 127] width 38 height 13
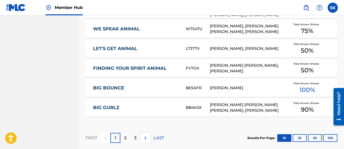
scroll to position [357, 0]
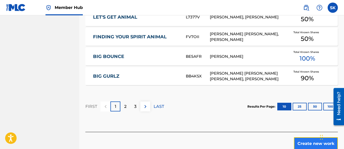
click at [303, 138] on button "Create new work" at bounding box center [316, 143] width 44 height 13
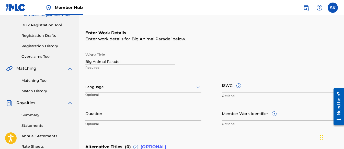
scroll to position [69, 0]
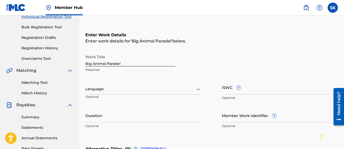
click at [85, 118] on div "Register Work Search Enter Work Details Add Writers Add Publishers & Shares Add…" at bounding box center [211, 92] width 264 height 267
click at [85, 122] on input "Duration" at bounding box center [143, 115] width 116 height 15
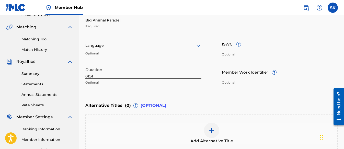
scroll to position [146, 0]
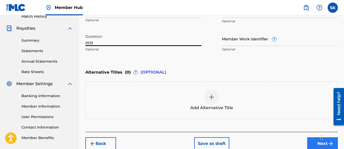
type input "01:31"
click at [309, 142] on button "Next" at bounding box center [322, 143] width 31 height 13
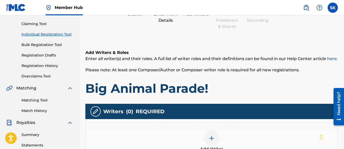
scroll to position [125, 0]
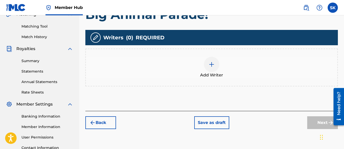
click at [209, 66] on img at bounding box center [211, 64] width 6 height 6
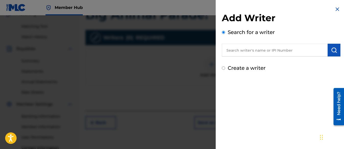
click at [222, 68] on input "Create a writer" at bounding box center [223, 67] width 3 height 3
radio input "false"
radio input "true"
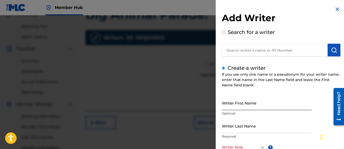
click at [248, 105] on input "Writer First Name" at bounding box center [267, 102] width 90 height 15
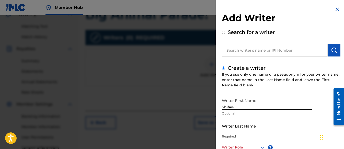
type input "Shifawn"
type input "Kwei"
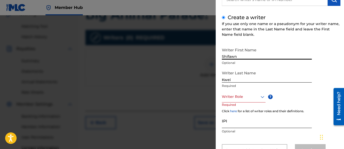
scroll to position [51, 0]
type input "Shifawn"
click at [234, 101] on div "Writer Role" at bounding box center [244, 95] width 44 height 11
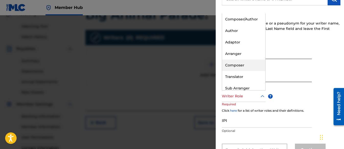
click at [224, 64] on div "Composer" at bounding box center [243, 64] width 43 height 11
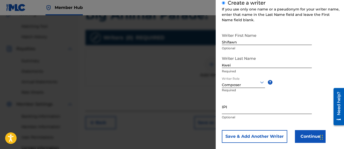
scroll to position [73, 0]
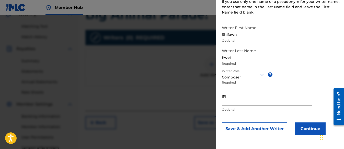
paste input "01313326985"
type input "01313326985"
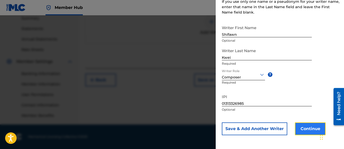
click at [309, 129] on button "Continue" at bounding box center [310, 128] width 31 height 13
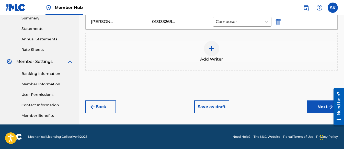
scroll to position [142, 0]
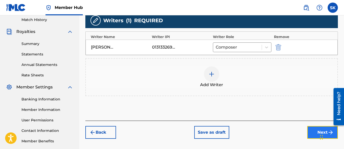
click at [314, 129] on button "Next" at bounding box center [322, 132] width 31 height 13
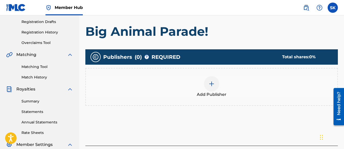
scroll to position [100, 0]
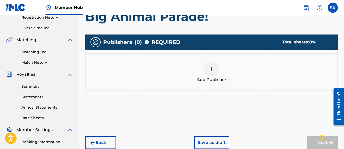
click at [216, 72] on div at bounding box center [211, 68] width 15 height 15
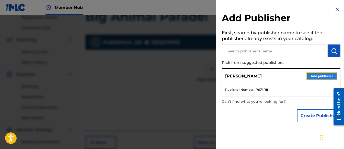
click at [325, 77] on button "Add publisher" at bounding box center [321, 76] width 31 height 8
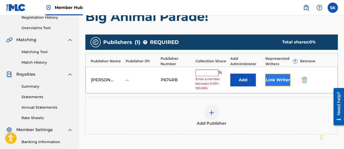
click at [276, 77] on button "Link Writer" at bounding box center [278, 80] width 26 height 13
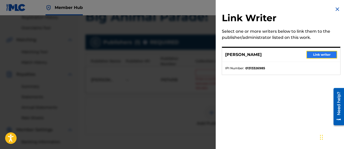
click at [322, 52] on button "Link writer" at bounding box center [321, 55] width 31 height 8
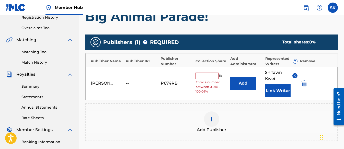
click at [211, 79] on input "text" at bounding box center [206, 76] width 23 height 7
type input "100"
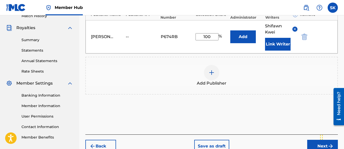
scroll to position [151, 0]
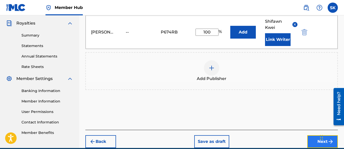
click at [308, 140] on button "Next" at bounding box center [322, 141] width 31 height 13
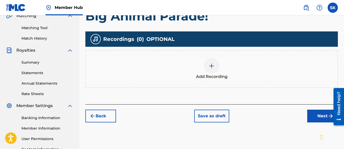
scroll to position [125, 0]
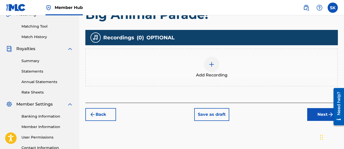
click at [211, 58] on div at bounding box center [211, 64] width 15 height 15
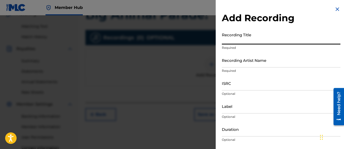
paste input "Big Animal Parade!"
type input "Big Animal Parade!"
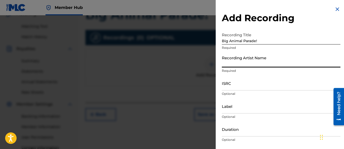
paste input "[PERSON_NAME] Tunes and Tales"
type input "[PERSON_NAME] Tunes and Tales"
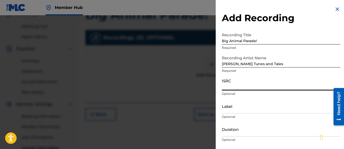
paste input "QZWFL2539721"
type input "QZWFL2539721"
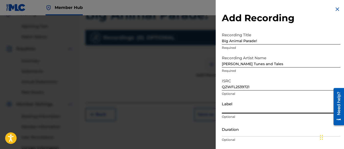
drag, startPoint x: 236, startPoint y: 109, endPoint x: 239, endPoint y: 112, distance: 4.5
click at [236, 109] on input "Label" at bounding box center [281, 106] width 118 height 15
type input "Three Kais Enterprises"
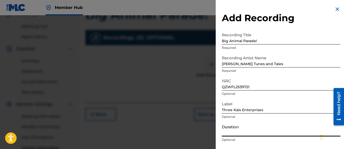
click at [238, 131] on input "Duration" at bounding box center [281, 129] width 118 height 15
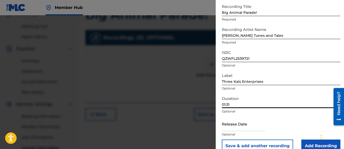
scroll to position [38, 0]
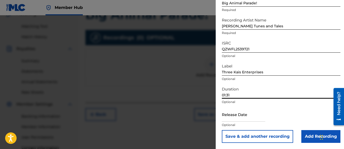
type input "01:31"
click at [228, 120] on input "text" at bounding box center [243, 114] width 43 height 15
select select "8"
select select "2025"
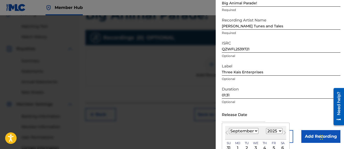
type input "[DATE]"
select select "6"
click at [320, 109] on div "Release Date [DATE] [DATE] Previous Month Next Month July [DATE] February March…" at bounding box center [281, 118] width 118 height 23
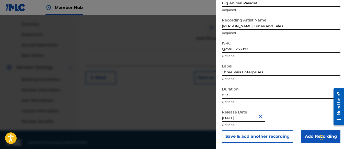
scroll to position [168, 0]
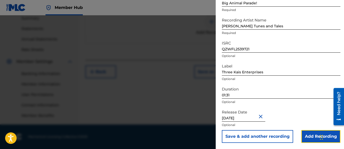
click at [309, 133] on input "Add Recording" at bounding box center [320, 136] width 39 height 13
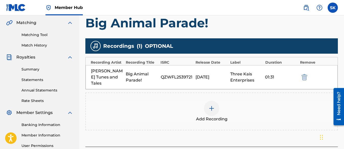
scroll to position [142, 0]
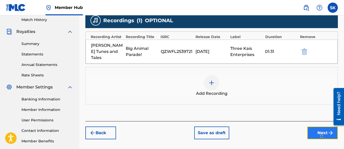
click at [313, 126] on button "Next" at bounding box center [322, 132] width 31 height 13
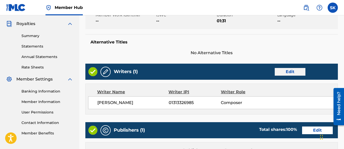
scroll to position [151, 0]
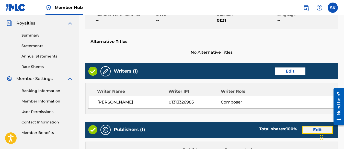
click at [313, 131] on button "Edit" at bounding box center [317, 130] width 31 height 8
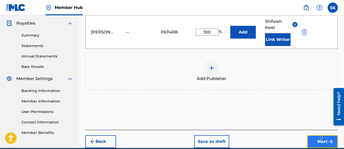
click at [311, 141] on button "Next" at bounding box center [322, 141] width 31 height 13
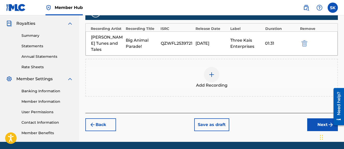
scroll to position [168, 0]
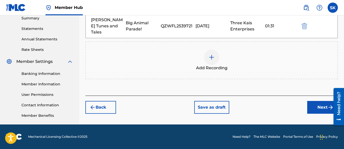
click at [306, 103] on div "Back Save as draft Next" at bounding box center [211, 104] width 252 height 18
click at [317, 103] on button "Next" at bounding box center [322, 107] width 31 height 13
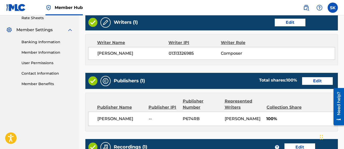
scroll to position [278, 0]
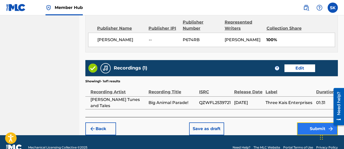
click at [307, 129] on button "Submit" at bounding box center [317, 128] width 41 height 13
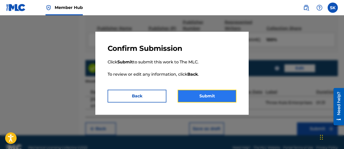
click at [206, 97] on button "Submit" at bounding box center [206, 96] width 59 height 13
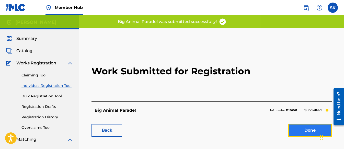
click at [309, 130] on link "Done" at bounding box center [309, 130] width 43 height 13
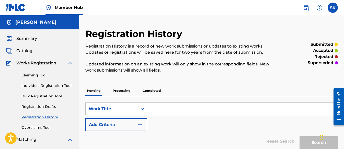
click at [169, 111] on input "Search Form" at bounding box center [242, 109] width 190 height 12
paste input "Rocket to the Stars!"
type input "Rocket to the Stars!"
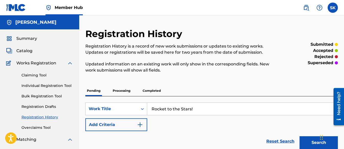
drag, startPoint x: 195, startPoint y: 107, endPoint x: 152, endPoint y: 107, distance: 43.4
click at [152, 107] on input "Rocket to the Stars!" at bounding box center [242, 109] width 190 height 12
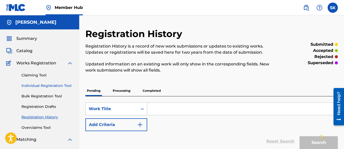
click at [48, 83] on link "Individual Registration Tool" at bounding box center [47, 85] width 52 height 5
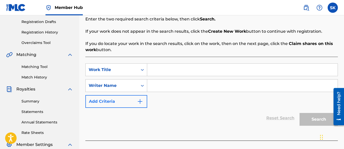
scroll to position [102, 0]
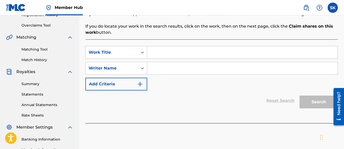
paste input "Rocket to the Stars!"
type input "Rocket to the Stars!"
click at [157, 69] on input "Search Form" at bounding box center [242, 68] width 190 height 12
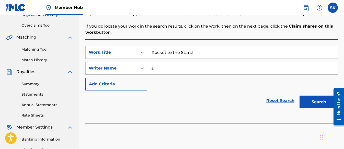
type input "s"
click at [312, 100] on button "Search" at bounding box center [318, 101] width 38 height 13
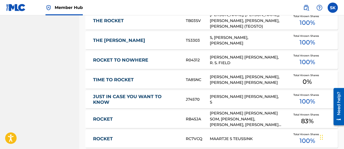
scroll to position [357, 0]
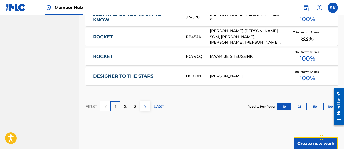
click at [313, 140] on button "Create new work" at bounding box center [316, 143] width 44 height 13
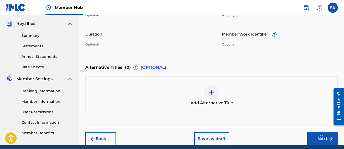
scroll to position [94, 0]
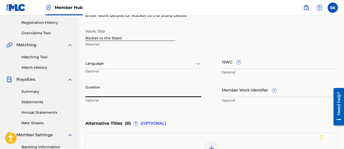
click at [98, 93] on input "Duration" at bounding box center [143, 89] width 116 height 15
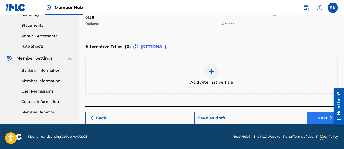
type input "01:38"
click at [315, 119] on button "Next" at bounding box center [322, 118] width 31 height 13
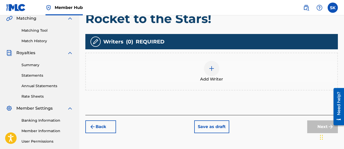
scroll to position [125, 0]
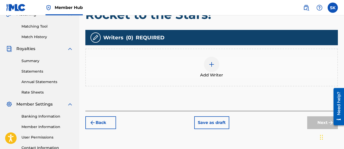
click at [211, 65] on img at bounding box center [211, 64] width 6 height 6
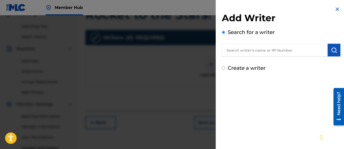
click at [223, 67] on input "Create a writer" at bounding box center [223, 67] width 3 height 3
radio input "false"
radio input "true"
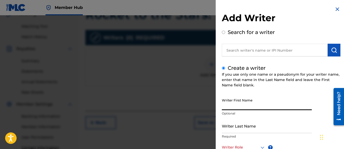
paste input "Shifawn"
type input "Shifawn"
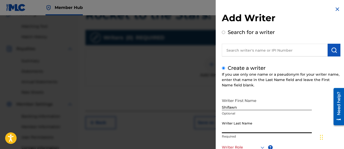
click at [243, 129] on input "Writer Last Name" at bounding box center [267, 125] width 90 height 15
click at [179, 66] on div at bounding box center [172, 89] width 344 height 149
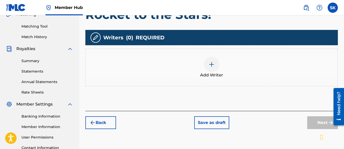
click at [207, 64] on div at bounding box center [211, 64] width 15 height 15
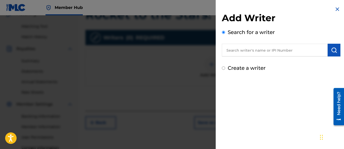
click at [224, 69] on input "Create a writer" at bounding box center [223, 67] width 3 height 3
radio input "false"
radio input "true"
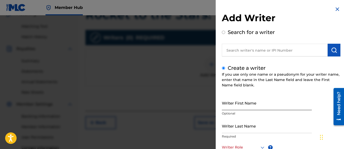
click at [234, 105] on input "Writer First Name" at bounding box center [267, 102] width 90 height 15
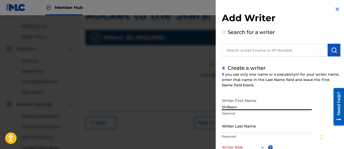
type input "Shifawn"
click at [221, 98] on div "Add Writer Search for a writer Create a writer If you use only one name or a ps…" at bounding box center [280, 110] width 131 height 221
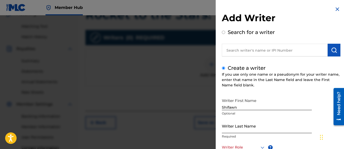
click at [232, 127] on input "Writer Last Name" at bounding box center [267, 125] width 90 height 15
paste input "Kwei"
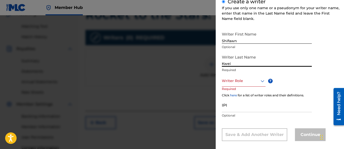
scroll to position [72, 0]
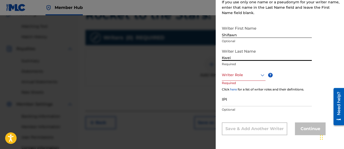
type input "Kwei"
click at [239, 77] on div at bounding box center [244, 75] width 44 height 6
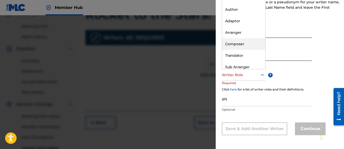
click at [245, 44] on div "Composer" at bounding box center [243, 43] width 43 height 11
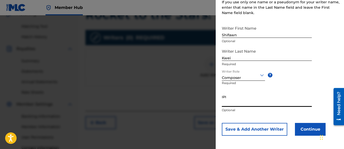
paste input "01313326985"
type input "01313326985"
click at [304, 131] on button "Continue" at bounding box center [310, 129] width 31 height 13
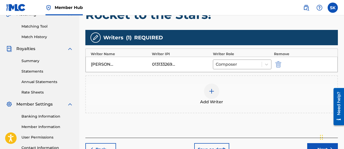
click at [176, 119] on div "Add Writers & Roles Enter all writer(s) and their roles. A full list of writer …" at bounding box center [211, 50] width 252 height 174
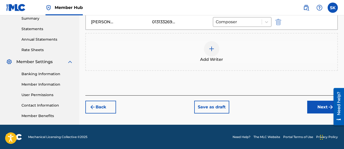
scroll to position [168, 0]
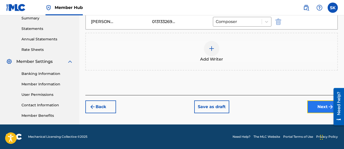
click at [313, 106] on button "Next" at bounding box center [322, 106] width 31 height 13
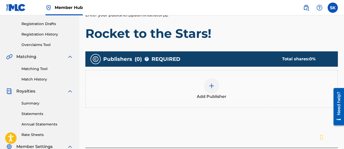
scroll to position [125, 0]
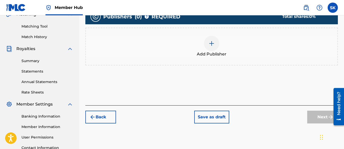
click at [218, 43] on div at bounding box center [211, 43] width 15 height 15
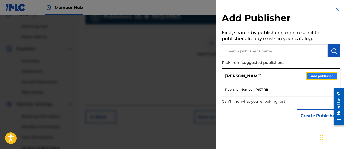
click at [327, 75] on button "Add publisher" at bounding box center [321, 76] width 31 height 8
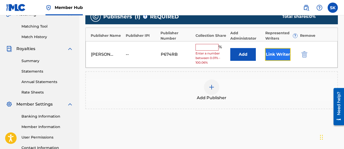
click at [271, 55] on button "Link Writer" at bounding box center [278, 54] width 26 height 13
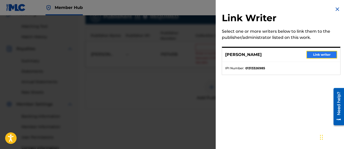
click at [319, 55] on button "Link writer" at bounding box center [321, 55] width 31 height 8
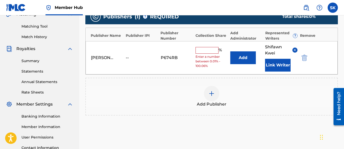
click at [214, 52] on input "text" at bounding box center [206, 50] width 23 height 7
type input "100"
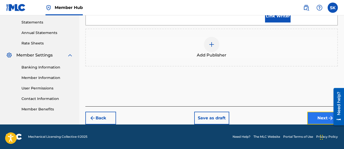
click at [309, 116] on button "Next" at bounding box center [322, 118] width 31 height 13
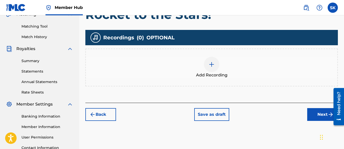
click at [215, 64] on div at bounding box center [211, 64] width 15 height 15
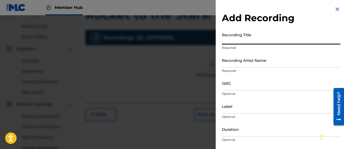
paste input "Rocket to the Stars!"
type input "Rocket to the Stars!"
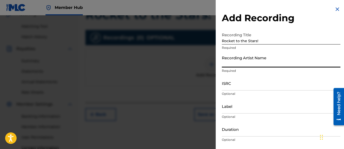
paste input "[PERSON_NAME] Tunes and Tales"
type input "[PERSON_NAME] Tunes and Tales"
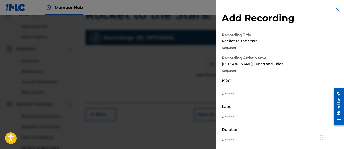
paste input "QZWFL2553527"
type input "QZWFL2553527"
click at [230, 109] on input "Label" at bounding box center [281, 106] width 118 height 15
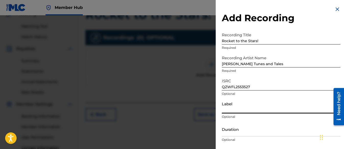
type input "Three Kais Enterprises"
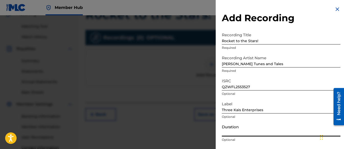
click at [236, 130] on input "Duration" at bounding box center [281, 129] width 118 height 15
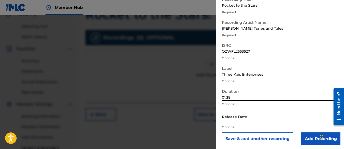
scroll to position [38, 0]
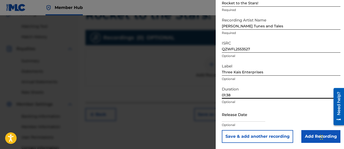
type input "01:38"
click at [239, 116] on input "text" at bounding box center [243, 114] width 43 height 15
select select "8"
select select "2025"
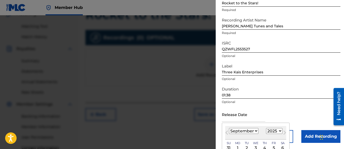
click at [234, 131] on select "January February March April May June July August September October November De…" at bounding box center [243, 131] width 29 height 6
select select "6"
click at [229, 128] on select "January February March April May June July August September October November De…" at bounding box center [243, 131] width 29 height 6
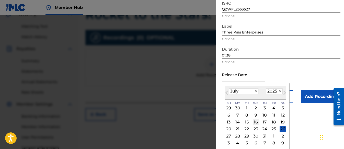
scroll to position [78, 0]
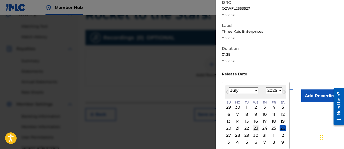
click at [254, 125] on div "23" at bounding box center [255, 128] width 6 height 6
type input "[DATE]"
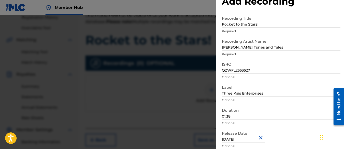
scroll to position [26, 0]
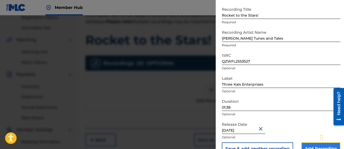
click at [309, 144] on input "Add Recording" at bounding box center [320, 148] width 39 height 13
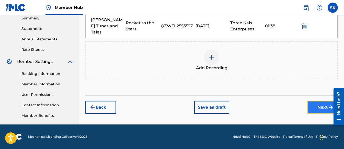
click at [309, 101] on button "Next" at bounding box center [322, 107] width 31 height 13
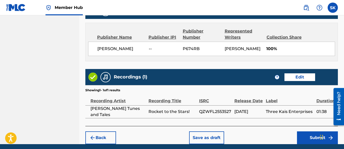
scroll to position [289, 0]
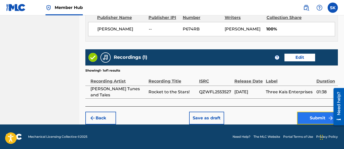
click at [309, 114] on button "Submit" at bounding box center [317, 118] width 41 height 13
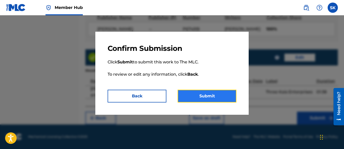
click at [220, 94] on button "Submit" at bounding box center [206, 96] width 59 height 13
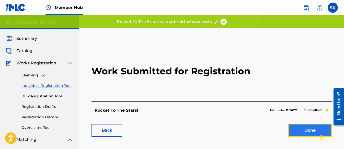
click at [303, 135] on link "Done" at bounding box center [309, 130] width 43 height 13
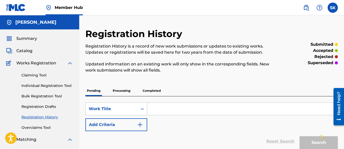
click at [40, 90] on div "Claiming Tool Individual Registration Tool Bulk Registration Tool Registration …" at bounding box center [39, 98] width 67 height 64
click at [42, 82] on div "Claiming Tool Individual Registration Tool Bulk Registration Tool Registration …" at bounding box center [39, 98] width 67 height 64
click at [49, 84] on link "Individual Registration Tool" at bounding box center [47, 85] width 52 height 5
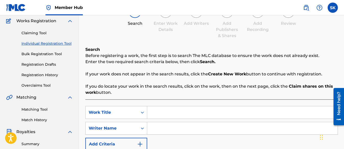
scroll to position [51, 0]
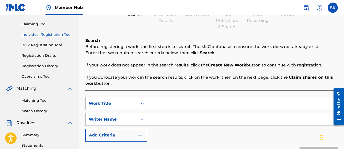
click at [162, 102] on input "Search Form" at bounding box center [242, 103] width 190 height 12
paste input "The Animal ABC's"
type input "The Animal ABC's"
click at [165, 122] on input "Search Form" at bounding box center [242, 119] width 190 height 12
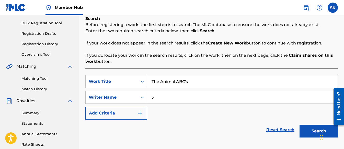
scroll to position [102, 0]
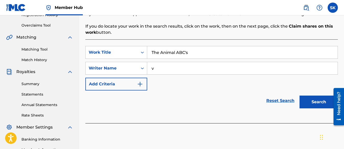
type input "v"
click at [319, 95] on div "Search" at bounding box center [317, 100] width 41 height 20
click at [319, 103] on button "Search" at bounding box center [318, 101] width 38 height 13
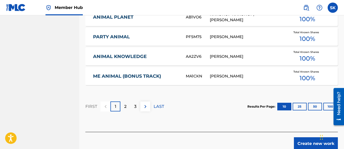
scroll to position [380, 0]
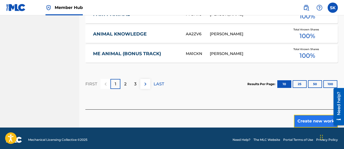
click at [306, 117] on button "Create new work" at bounding box center [316, 121] width 44 height 13
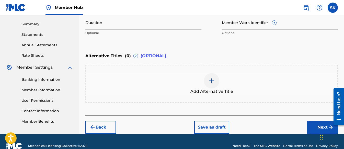
scroll to position [171, 0]
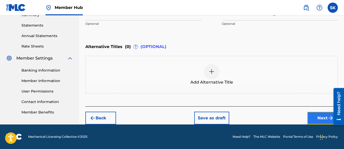
click at [321, 118] on button "Next" at bounding box center [322, 118] width 31 height 13
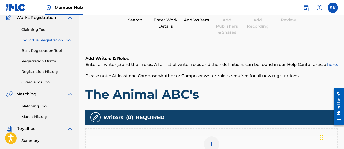
scroll to position [100, 0]
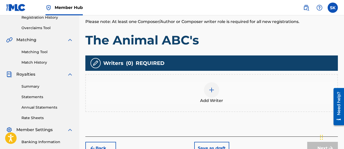
click at [211, 93] on img at bounding box center [211, 90] width 6 height 6
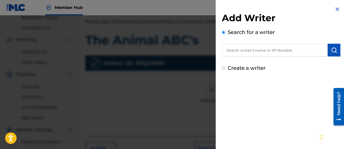
click at [223, 69] on input "Create a writer" at bounding box center [223, 67] width 3 height 3
radio input "false"
radio input "true"
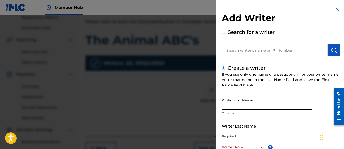
click at [237, 102] on input "Writer First Name" at bounding box center [267, 102] width 90 height 15
paste input "Shifawn"
type input "Shifawn"
click at [233, 128] on input "Writer Last Name" at bounding box center [267, 125] width 90 height 15
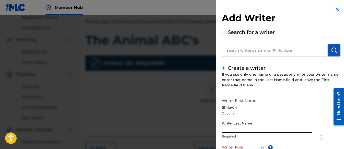
type input "Kwei"
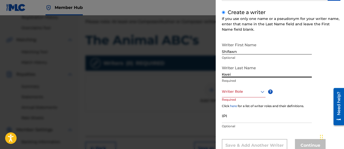
scroll to position [72, 0]
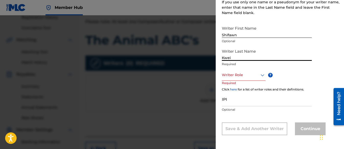
click at [253, 75] on div at bounding box center [244, 75] width 44 height 6
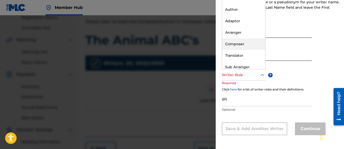
click at [249, 43] on div "Composer" at bounding box center [243, 43] width 43 height 11
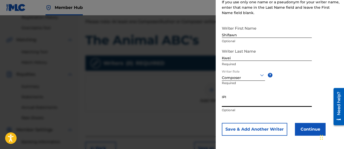
paste input "01313326985"
type input "01313326985"
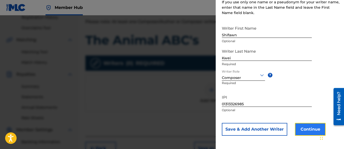
click at [306, 130] on button "Continue" at bounding box center [310, 129] width 31 height 13
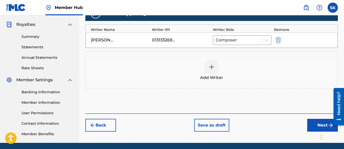
scroll to position [151, 0]
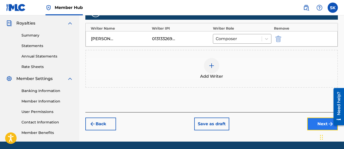
click at [314, 125] on button "Next" at bounding box center [322, 123] width 31 height 13
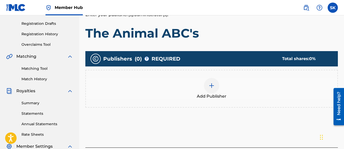
scroll to position [100, 0]
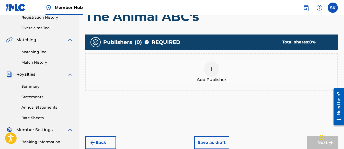
click at [216, 65] on div at bounding box center [211, 68] width 15 height 15
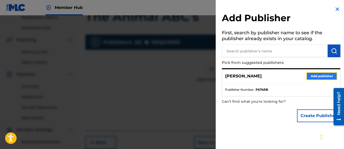
click at [323, 76] on button "Add publisher" at bounding box center [321, 76] width 31 height 8
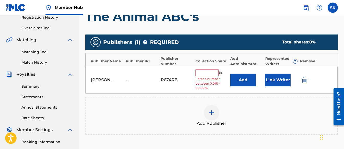
click at [203, 73] on input "text" at bounding box center [206, 72] width 23 height 7
type input "100"
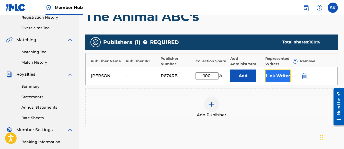
click at [278, 76] on button "Link Writer" at bounding box center [278, 75] width 26 height 13
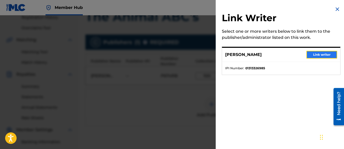
click at [322, 54] on button "Link writer" at bounding box center [321, 55] width 31 height 8
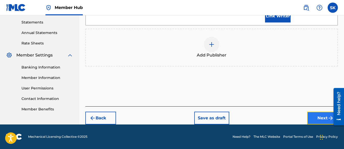
click at [311, 117] on button "Next" at bounding box center [322, 118] width 31 height 13
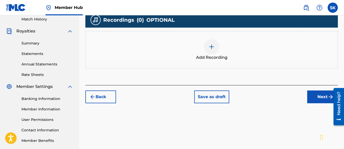
scroll to position [151, 0]
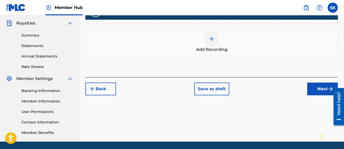
click at [212, 39] on img at bounding box center [211, 39] width 6 height 6
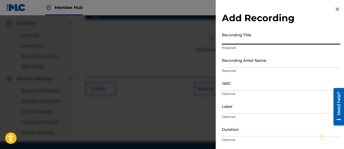
paste input "The Animal ABC's"
type input "The Animal ABC's"
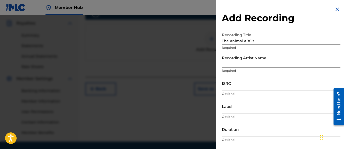
paste input "[PERSON_NAME] Tunes and Tales"
type input "[PERSON_NAME] Tunes and Tales"
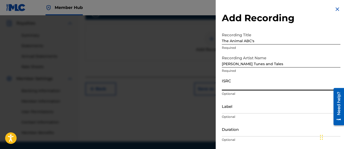
paste input "QZWFL2588126"
type input "QZWFL2588126"
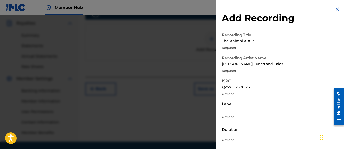
click at [235, 106] on input "Label" at bounding box center [281, 106] width 118 height 15
type input "Three Kais Enterprises"
click at [230, 129] on input "Duration" at bounding box center [281, 129] width 118 height 15
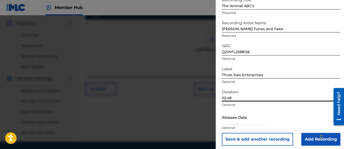
scroll to position [38, 0]
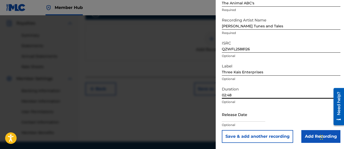
type input "02:48"
click at [248, 117] on input "text" at bounding box center [243, 114] width 43 height 15
select select "8"
select select "2025"
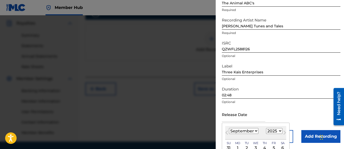
type input "[DATE]"
select select "6"
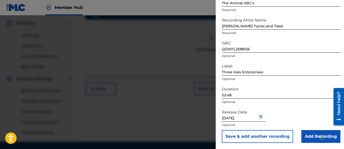
click at [296, 111] on div "Release Date [DATE] Optional" at bounding box center [281, 118] width 118 height 23
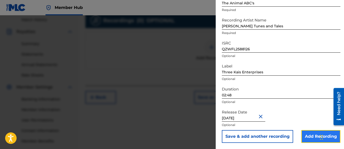
click at [308, 137] on input "Add Recording" at bounding box center [320, 136] width 39 height 13
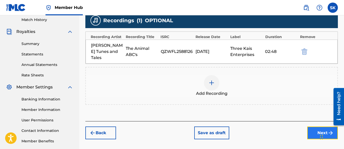
click at [314, 126] on button "Next" at bounding box center [322, 132] width 31 height 13
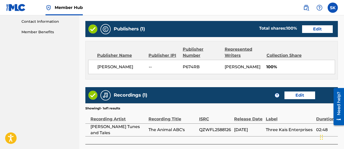
scroll to position [289, 0]
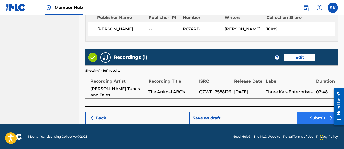
click at [315, 117] on button "Submit" at bounding box center [317, 118] width 41 height 13
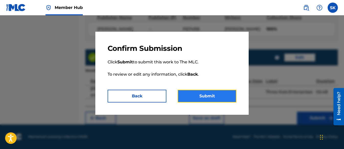
click at [206, 95] on button "Submit" at bounding box center [206, 96] width 59 height 13
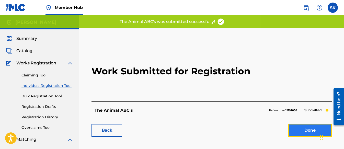
click at [308, 128] on link "Done" at bounding box center [309, 130] width 43 height 13
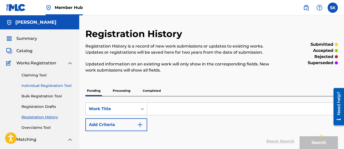
click at [42, 83] on link "Individual Registration Tool" at bounding box center [47, 85] width 52 height 5
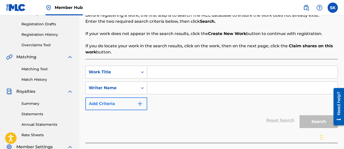
scroll to position [102, 0]
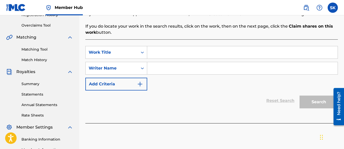
click at [174, 50] on input "Search Form" at bounding box center [242, 52] width 190 height 12
paste input "Vroom vroom lets go!"
type input "Vroom vroom lets go!"
click at [158, 74] on input "Search Form" at bounding box center [242, 68] width 190 height 12
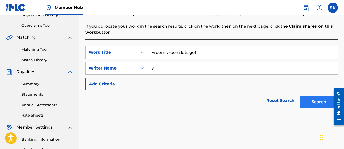
type input "v"
click at [320, 103] on button "Search" at bounding box center [318, 101] width 38 height 13
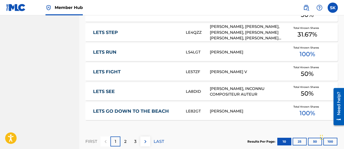
scroll to position [380, 0]
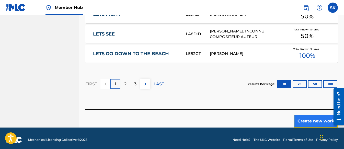
click at [303, 115] on button "Create new work" at bounding box center [316, 121] width 44 height 13
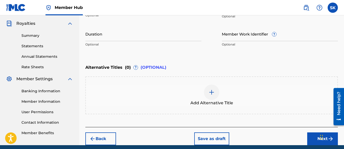
scroll to position [171, 0]
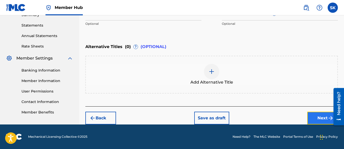
click at [320, 116] on button "Next" at bounding box center [322, 118] width 31 height 13
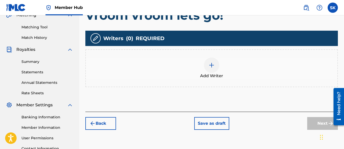
scroll to position [125, 0]
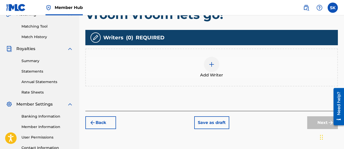
click at [212, 68] on div at bounding box center [211, 64] width 15 height 15
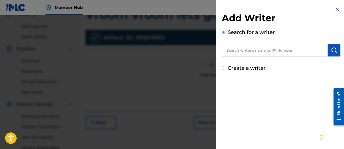
click at [223, 68] on input "Create a writer" at bounding box center [223, 67] width 3 height 3
radio input "false"
radio input "true"
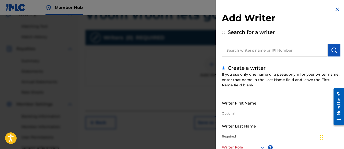
click at [230, 101] on input "Writer First Name" at bounding box center [267, 102] width 90 height 15
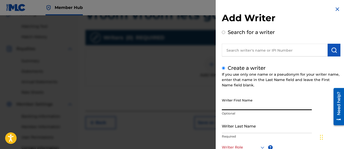
click at [232, 102] on input "Writer First Name" at bounding box center [267, 102] width 90 height 15
paste input "Shifawn"
type input "Shifawn"
click at [232, 129] on input "Writer Last Name" at bounding box center [267, 125] width 90 height 15
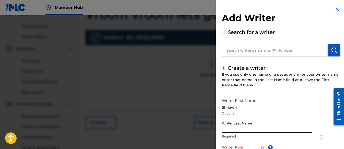
click at [234, 126] on input "Writer Last Name" at bounding box center [267, 125] width 90 height 15
paste input "Kwei"
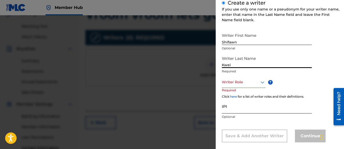
scroll to position [72, 0]
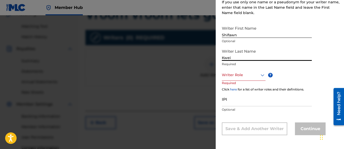
type input "Kwei"
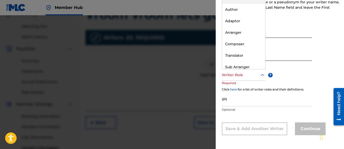
click at [257, 77] on div at bounding box center [244, 75] width 44 height 6
click at [241, 45] on div "Composer" at bounding box center [243, 43] width 43 height 11
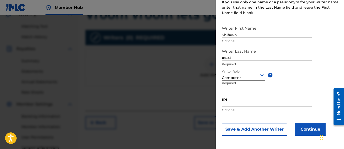
scroll to position [73, 0]
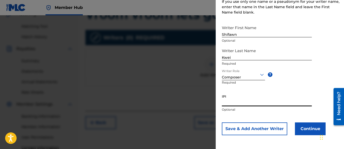
paste input "01313326985"
type input "01313326985"
click at [309, 128] on button "Continue" at bounding box center [310, 128] width 31 height 13
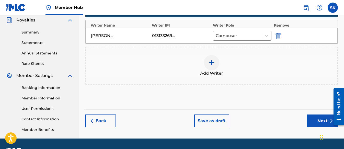
scroll to position [168, 0]
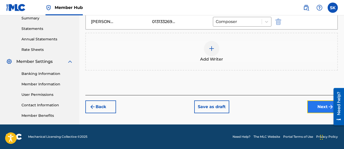
click at [313, 107] on button "Next" at bounding box center [322, 106] width 31 height 13
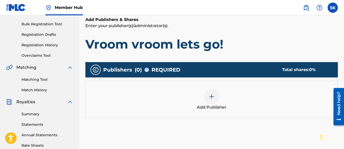
scroll to position [100, 0]
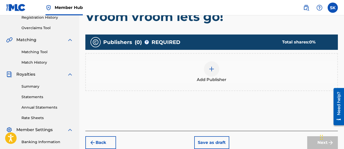
click at [220, 72] on div "Add Publisher" at bounding box center [211, 71] width 251 height 21
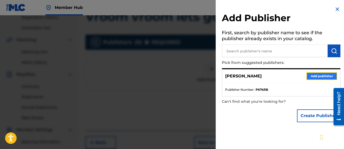
click at [314, 76] on button "Add publisher" at bounding box center [321, 76] width 31 height 8
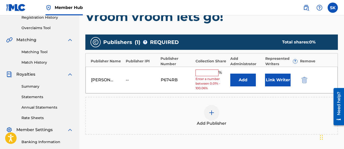
click at [201, 73] on input "text" at bounding box center [206, 72] width 23 height 7
type input "100"
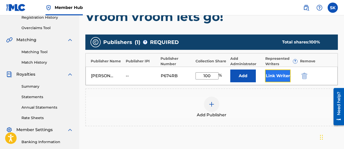
click at [271, 76] on button "Link Writer" at bounding box center [278, 75] width 26 height 13
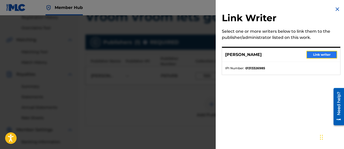
click at [316, 55] on button "Link writer" at bounding box center [321, 55] width 31 height 8
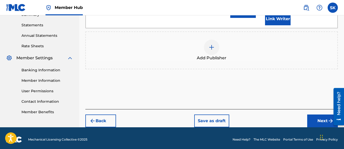
scroll to position [174, 0]
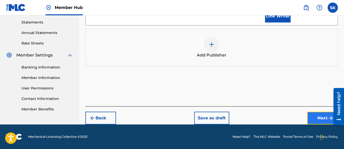
click at [320, 119] on button "Next" at bounding box center [322, 118] width 31 height 13
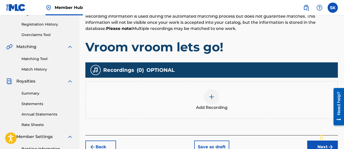
scroll to position [100, 0]
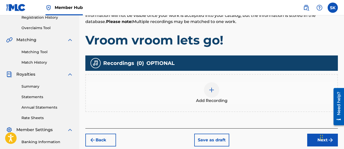
click at [213, 88] on img at bounding box center [211, 90] width 6 height 6
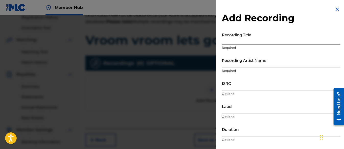
paste input "Vroom vroom lets go!"
type input "Vroom vroom lets go!"
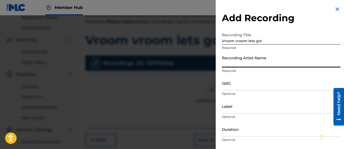
paste input "[PERSON_NAME] Tunes and Tales"
type input "[PERSON_NAME] Tunes and Tales"
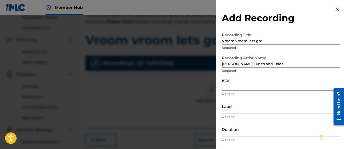
paste input "QZWFL2588130"
type input "QZWFL2588130"
click at [227, 108] on input "Label" at bounding box center [281, 106] width 118 height 15
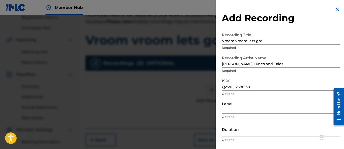
type input "Three Kais Enterprises"
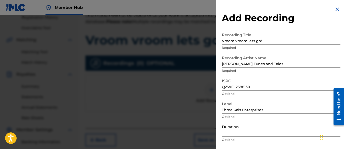
click at [230, 131] on input "Duration" at bounding box center [281, 129] width 118 height 15
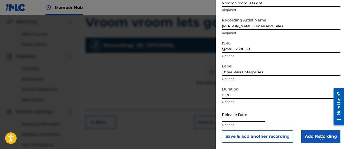
scroll to position [125, 0]
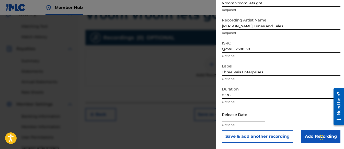
type input "01:38"
click at [243, 116] on input "text" at bounding box center [243, 114] width 43 height 15
select select "8"
select select "2025"
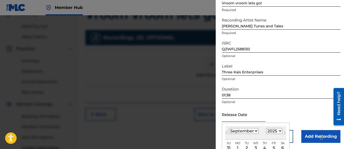
type input "[DATE]"
select select "6"
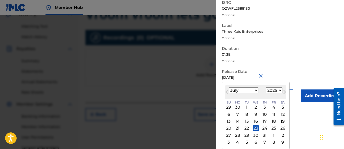
click at [297, 73] on form "Recording Title Vroom vroom lets go! Required Recording Artist Name [PERSON_NAM…" at bounding box center [281, 26] width 118 height 151
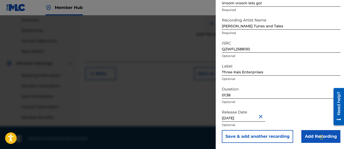
scroll to position [168, 0]
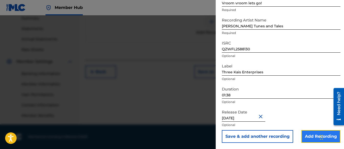
click at [305, 141] on input "Add Recording" at bounding box center [320, 136] width 39 height 13
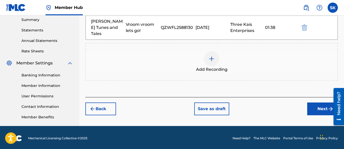
scroll to position [142, 0]
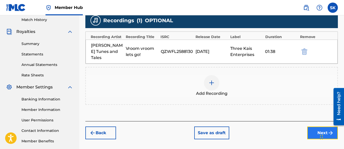
click at [314, 126] on button "Next" at bounding box center [322, 132] width 31 height 13
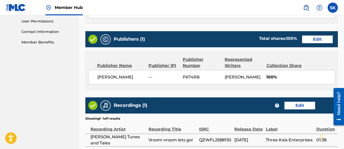
scroll to position [289, 0]
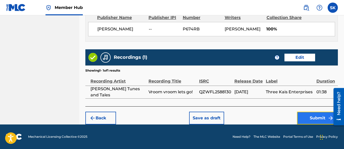
click at [309, 118] on button "Submit" at bounding box center [317, 118] width 41 height 13
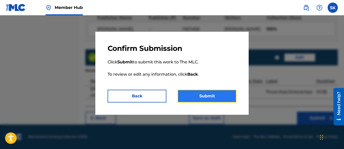
click at [204, 93] on button "Submit" at bounding box center [206, 96] width 59 height 13
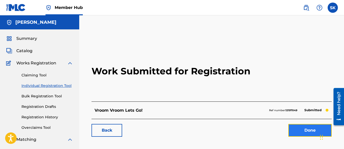
click at [296, 131] on link "Done" at bounding box center [309, 130] width 43 height 13
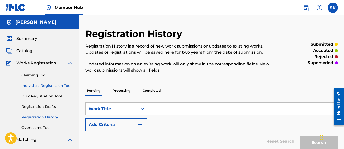
click at [42, 85] on link "Individual Registration Tool" at bounding box center [47, 85] width 52 height 5
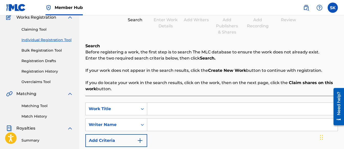
scroll to position [51, 0]
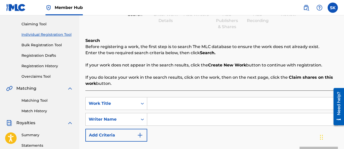
click at [161, 105] on input "Search Form" at bounding box center [242, 103] width 190 height 12
paste input "The Car Wash Song for Kids!"
type input "The Car Wash Song for Kids!"
click at [166, 120] on input "Search Form" at bounding box center [242, 119] width 190 height 12
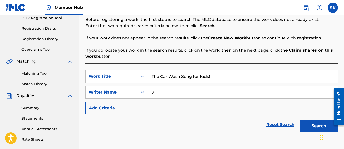
scroll to position [128, 0]
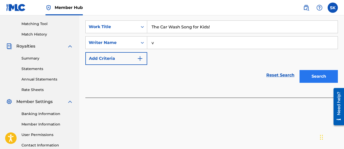
type input "v"
click at [307, 76] on button "Search" at bounding box center [318, 76] width 38 height 13
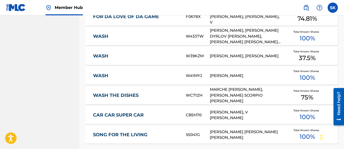
scroll to position [380, 0]
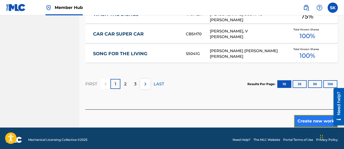
click at [303, 117] on button "Create new work" at bounding box center [316, 121] width 44 height 13
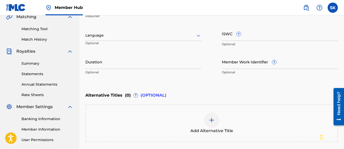
scroll to position [171, 0]
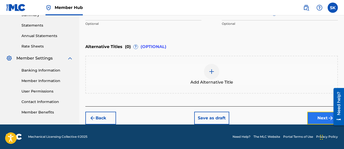
click at [317, 115] on button "Next" at bounding box center [322, 118] width 31 height 13
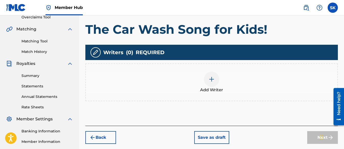
scroll to position [125, 0]
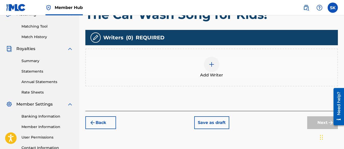
click at [212, 65] on img at bounding box center [211, 64] width 6 height 6
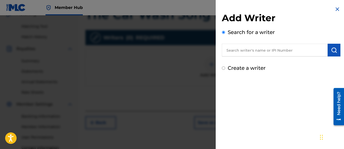
click at [222, 70] on div "Create a writer" at bounding box center [281, 68] width 118 height 8
click at [223, 68] on input "Create a writer" at bounding box center [223, 67] width 3 height 3
radio input "false"
radio input "true"
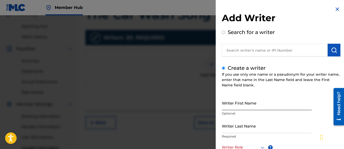
click at [234, 103] on input "Writer First Name" at bounding box center [267, 102] width 90 height 15
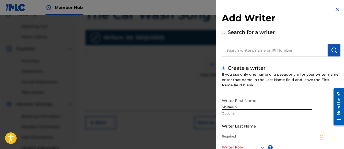
type input "Shifawn"
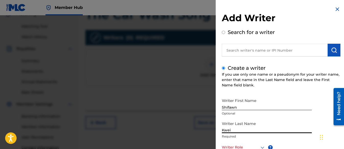
type input "Kwei"
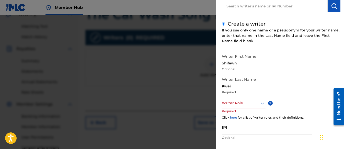
scroll to position [52, 0]
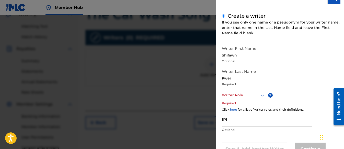
click at [239, 96] on div at bounding box center [244, 95] width 44 height 6
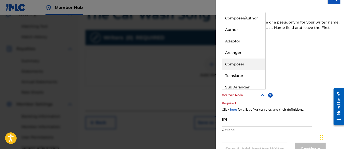
click at [236, 64] on div "Composer" at bounding box center [243, 63] width 43 height 11
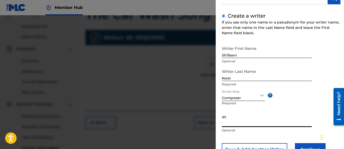
paste input "01313326985"
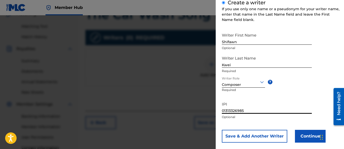
scroll to position [73, 0]
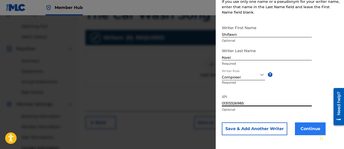
type input "01313326985"
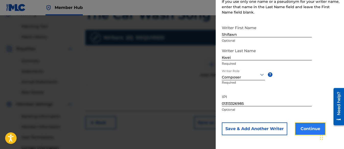
click at [302, 127] on button "Continue" at bounding box center [310, 128] width 31 height 13
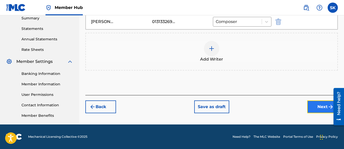
click at [314, 113] on button "Next" at bounding box center [322, 106] width 31 height 13
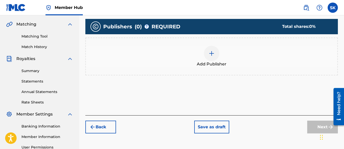
scroll to position [125, 0]
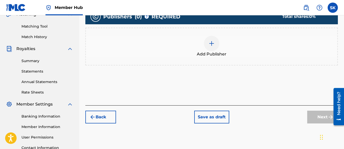
click at [209, 54] on span "Add Publisher" at bounding box center [212, 54] width 30 height 6
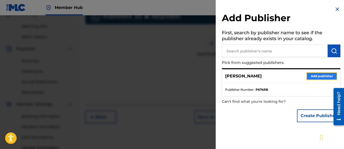
click at [313, 77] on button "Add publisher" at bounding box center [321, 76] width 31 height 8
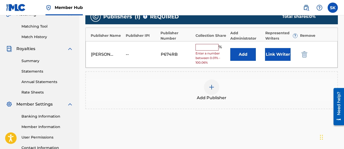
click at [203, 45] on input "text" at bounding box center [206, 47] width 23 height 7
type input "100"
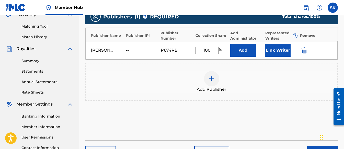
click at [273, 57] on div "[PERSON_NAME] -- P674RB 100 % Add Link Writer" at bounding box center [212, 50] width 252 height 18
click at [275, 51] on button "Link Writer" at bounding box center [278, 50] width 26 height 13
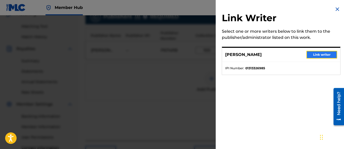
click at [311, 55] on button "Link writer" at bounding box center [321, 55] width 31 height 8
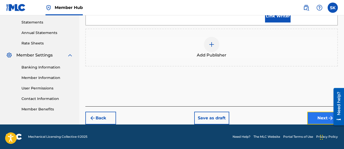
click at [314, 120] on button "Next" at bounding box center [322, 118] width 31 height 13
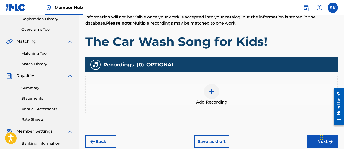
scroll to position [100, 0]
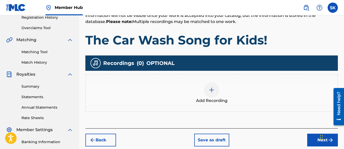
click at [212, 91] on img at bounding box center [211, 90] width 6 height 6
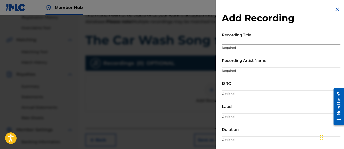
paste input "The Car Wash Song for Kids!"
type input "The Car Wash Song for Kids!"
click at [232, 110] on input "Label" at bounding box center [281, 106] width 118 height 15
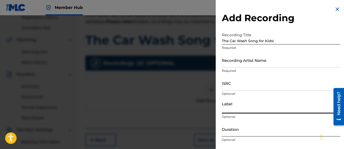
type input "Three Kais Enterprises"
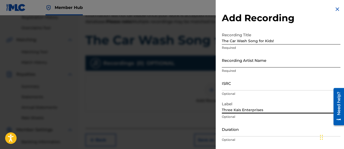
click at [249, 59] on input "Recording Artist Name" at bounding box center [281, 60] width 118 height 15
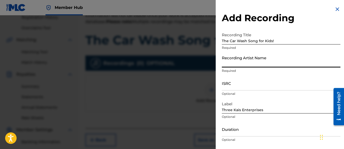
type input "[PERSON_NAME] Tunes and Tales"
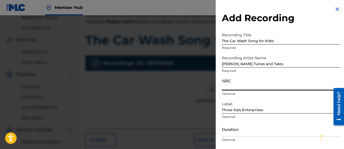
paste input "QZWFL2585837"
type input "QZWFL2585837"
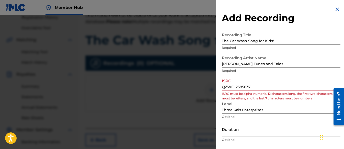
click at [262, 83] on input "QZWFL2585837" at bounding box center [281, 83] width 118 height 15
drag, startPoint x: 257, startPoint y: 86, endPoint x: 214, endPoint y: 82, distance: 43.0
click at [214, 82] on div "Add Recording Recording Title The Car Wash Song for Kids! Required Recording Ar…" at bounding box center [172, 82] width 344 height 134
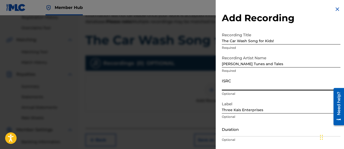
paste input "QZWFL2585837"
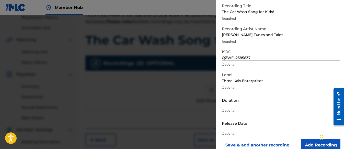
scroll to position [38, 0]
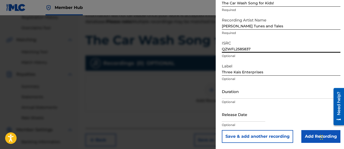
type input "QZWFL2585837"
click at [230, 120] on input "text" at bounding box center [243, 114] width 43 height 15
select select "8"
select select "2025"
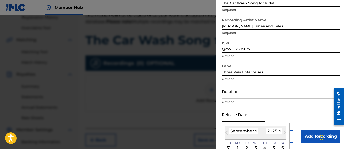
type input "[DATE]"
select select "6"
click at [228, 96] on input "Duration" at bounding box center [281, 91] width 118 height 15
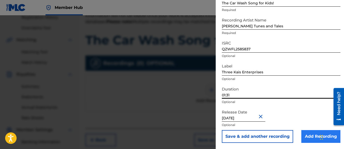
type input "01:31"
click at [310, 135] on input "Add Recording" at bounding box center [320, 136] width 39 height 13
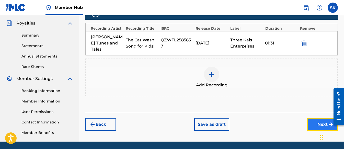
click at [311, 121] on button "Next" at bounding box center [322, 124] width 31 height 13
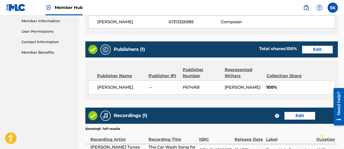
scroll to position [289, 0]
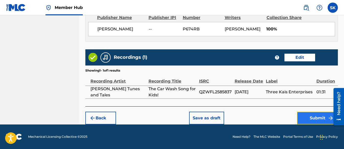
click at [309, 117] on button "Submit" at bounding box center [317, 118] width 41 height 13
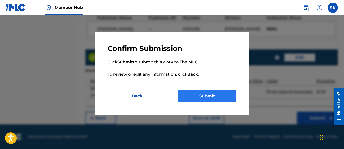
click at [200, 94] on button "Submit" at bounding box center [206, 96] width 59 height 13
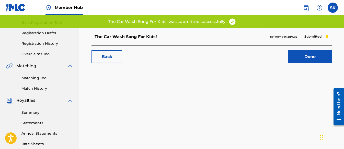
scroll to position [77, 0]
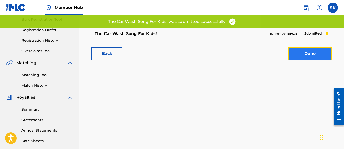
click at [302, 59] on link "Done" at bounding box center [309, 53] width 43 height 13
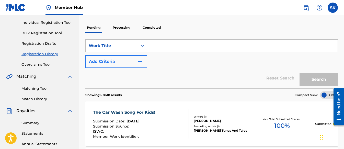
scroll to position [51, 0]
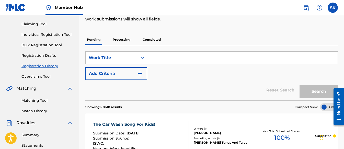
click at [175, 77] on div "SearchWithCriteria4ac91514-f037-44cb-86d0-6f2dd66d7711 Work Title Add Criteria" at bounding box center [211, 65] width 252 height 29
click at [38, 34] on link "Individual Registration Tool" at bounding box center [47, 34] width 52 height 5
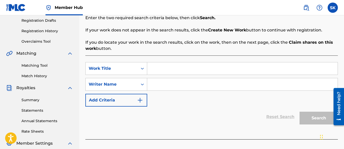
scroll to position [102, 0]
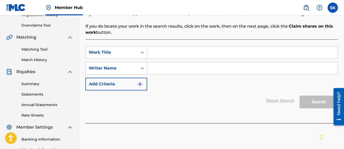
paste input "Beep Beep, Honk Honk!"
type input "Beep Beep, Honk Honk!"
click at [160, 69] on input "Search Form" at bounding box center [242, 68] width 190 height 12
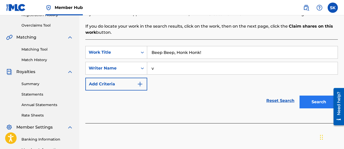
type input "v"
click at [307, 99] on button "Search" at bounding box center [318, 101] width 38 height 13
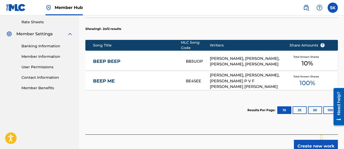
scroll to position [204, 0]
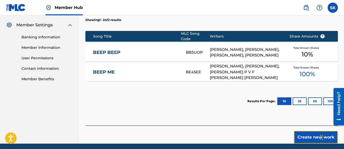
click at [300, 134] on button "Create new work" at bounding box center [316, 137] width 44 height 13
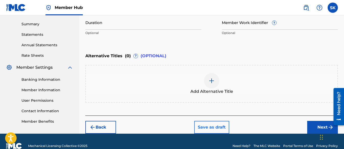
scroll to position [171, 0]
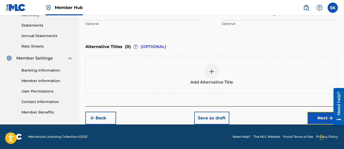
click at [309, 120] on button "Next" at bounding box center [322, 118] width 31 height 13
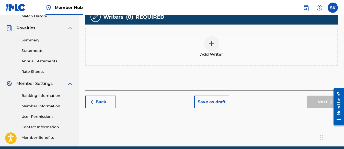
scroll to position [151, 0]
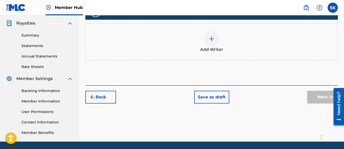
click at [214, 38] on div at bounding box center [211, 38] width 15 height 15
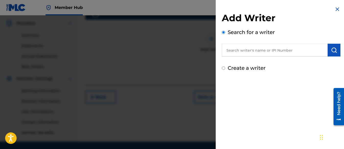
click at [223, 67] on input "Create a writer" at bounding box center [223, 67] width 3 height 3
radio input "false"
radio input "true"
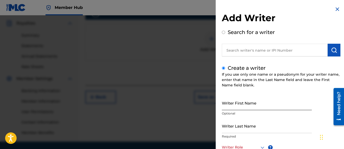
click at [229, 108] on input "Writer First Name" at bounding box center [267, 102] width 90 height 15
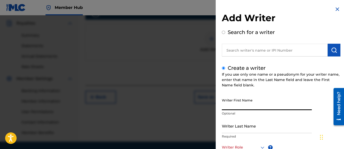
type input "Shifawn"
click at [237, 128] on input "Writer Last Name" at bounding box center [267, 125] width 90 height 15
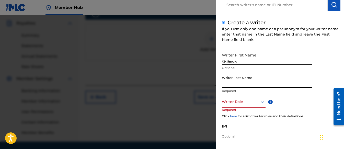
scroll to position [51, 0]
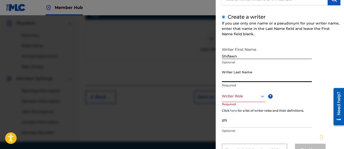
click at [244, 99] on div at bounding box center [244, 96] width 44 height 6
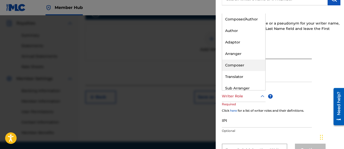
click at [237, 64] on div "Composer" at bounding box center [243, 64] width 43 height 11
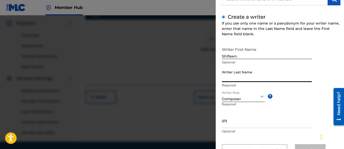
click at [235, 75] on input "Writer Last Name" at bounding box center [267, 74] width 90 height 15
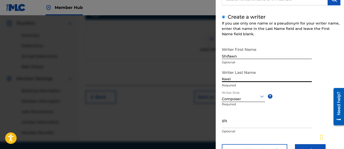
type input "Kwei"
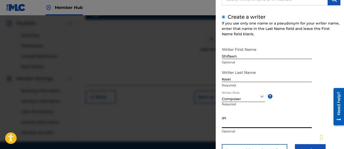
paste input "01313326985"
type input "01313326985"
click at [307, 146] on button "Continue" at bounding box center [310, 150] width 31 height 13
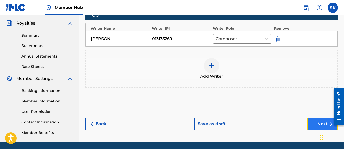
click at [312, 122] on button "Next" at bounding box center [322, 123] width 31 height 13
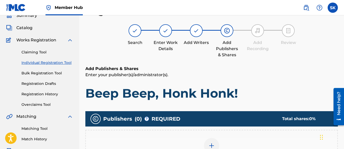
scroll to position [100, 0]
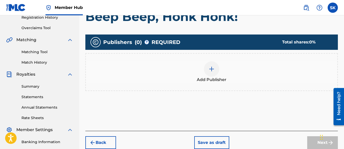
click at [215, 64] on div at bounding box center [211, 68] width 15 height 15
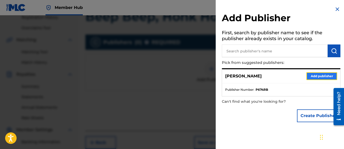
click at [320, 75] on button "Add publisher" at bounding box center [321, 76] width 31 height 8
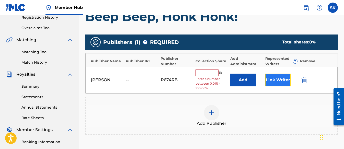
click at [273, 79] on button "Link Writer" at bounding box center [278, 80] width 26 height 13
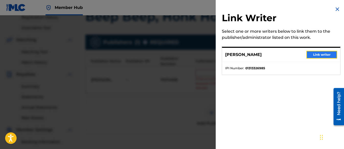
click at [321, 56] on button "Link writer" at bounding box center [321, 55] width 31 height 8
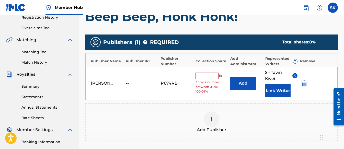
click at [204, 75] on input "text" at bounding box center [206, 76] width 23 height 7
type input "100"
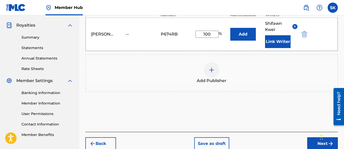
scroll to position [151, 0]
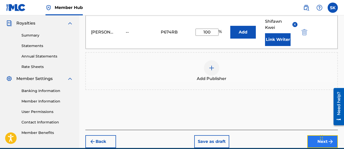
click at [307, 137] on button "Next" at bounding box center [322, 141] width 31 height 13
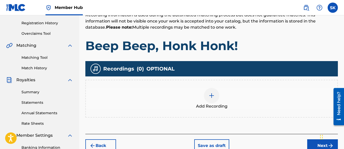
scroll to position [125, 0]
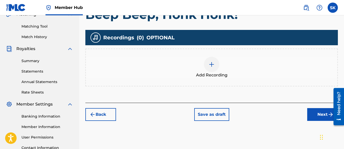
click at [212, 63] on img at bounding box center [211, 64] width 6 height 6
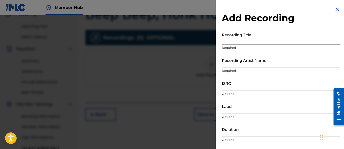
paste input "Beep Beep, Honk Honk!"
type input "Beep Beep, Honk Honk!"
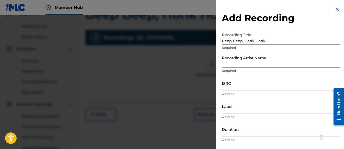
click at [232, 59] on input "Recording Artist Name" at bounding box center [281, 60] width 118 height 15
type input "[PERSON_NAME] Tunes and Tales"
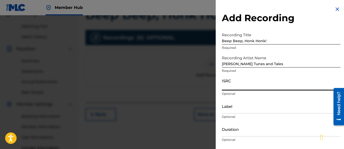
paste input "QZWFM2525371"
type input "QZWFM2525371"
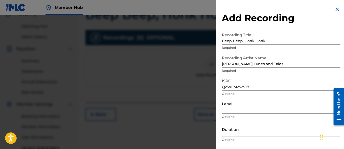
click at [227, 110] on input "Label" at bounding box center [281, 106] width 118 height 15
type input "Three Kais Enterprises"
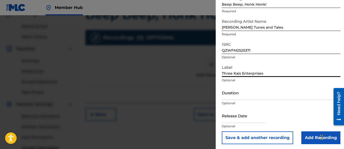
scroll to position [38, 0]
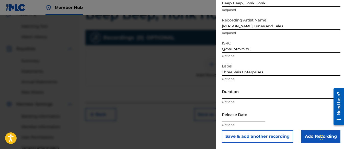
click at [234, 93] on input "Duration" at bounding box center [281, 91] width 118 height 15
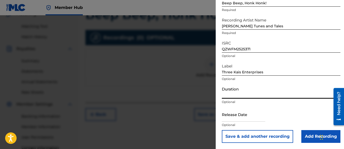
click at [230, 93] on input "Duration" at bounding box center [281, 91] width 118 height 15
type input "01:27"
click at [237, 116] on input "text" at bounding box center [243, 114] width 43 height 15
select select "8"
select select "2025"
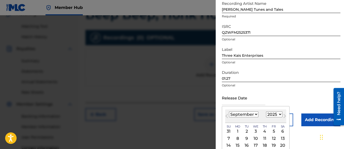
scroll to position [63, 0]
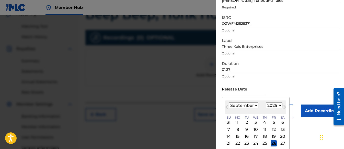
click at [236, 106] on select "January February March April May June July August September October November De…" at bounding box center [243, 105] width 29 height 6
select select "6"
click at [229, 102] on select "January February March April May June July August September October November De…" at bounding box center [243, 105] width 29 height 6
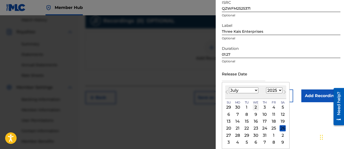
scroll to position [151, 0]
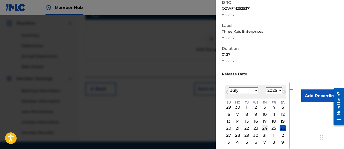
click at [262, 128] on div "24" at bounding box center [264, 128] width 6 height 6
type input "[DATE]"
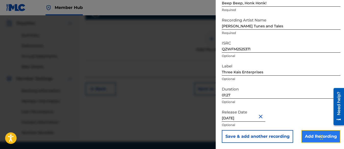
click at [307, 133] on input "Add Recording" at bounding box center [320, 136] width 39 height 13
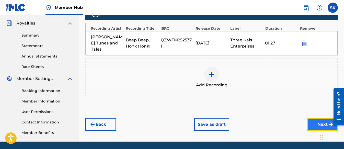
click at [312, 121] on button "Next" at bounding box center [322, 124] width 31 height 13
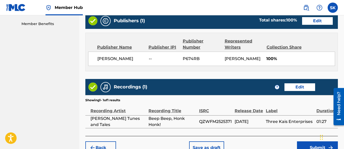
scroll to position [289, 0]
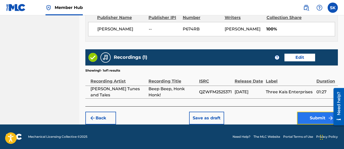
click at [304, 114] on button "Submit" at bounding box center [317, 118] width 41 height 13
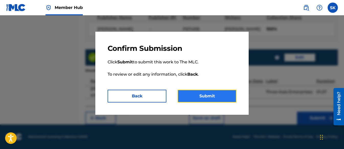
click at [224, 95] on button "Submit" at bounding box center [206, 96] width 59 height 13
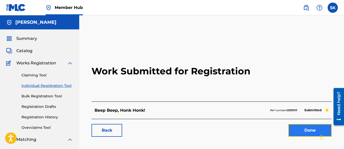
click at [298, 128] on link "Done" at bounding box center [309, 130] width 43 height 13
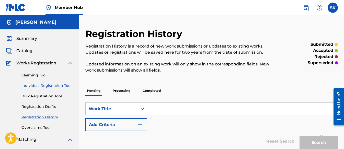
click at [35, 86] on link "Individual Registration Tool" at bounding box center [47, 85] width 52 height 5
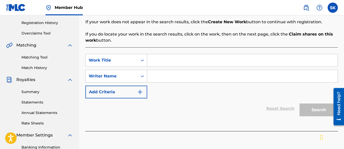
scroll to position [102, 0]
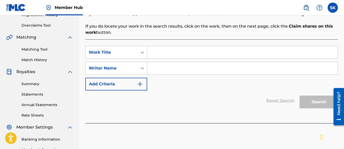
paste input "Ten Little Animal Friends"
type input "Ten Little Animal Friends"
click at [165, 68] on input "Search Form" at bounding box center [242, 68] width 190 height 12
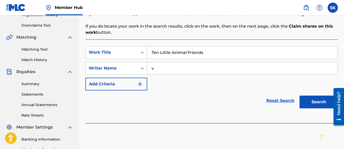
type input "v"
click at [321, 103] on button "Search" at bounding box center [318, 101] width 38 height 13
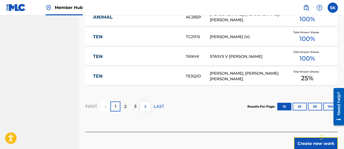
click at [304, 140] on button "Create new work" at bounding box center [316, 143] width 44 height 13
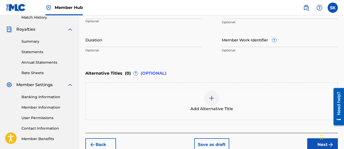
scroll to position [146, 0]
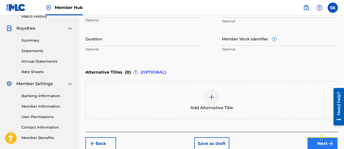
click at [315, 143] on button "Next" at bounding box center [322, 143] width 31 height 13
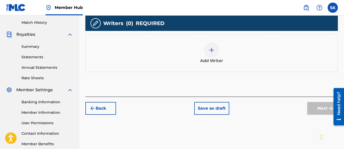
scroll to position [151, 0]
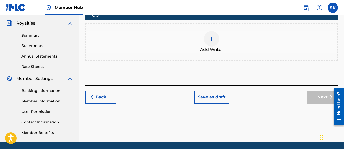
click at [213, 43] on div at bounding box center [211, 38] width 15 height 15
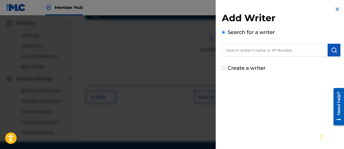
click at [224, 68] on input "Create a writer" at bounding box center [223, 67] width 3 height 3
radio input "false"
radio input "true"
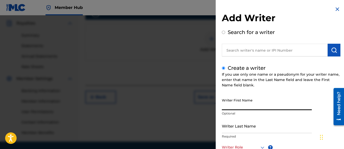
click at [235, 103] on input "Writer First Name" at bounding box center [267, 102] width 90 height 15
type input "s"
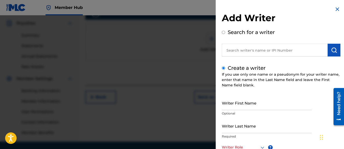
click at [330, 35] on div "Search for a writer" at bounding box center [281, 42] width 118 height 28
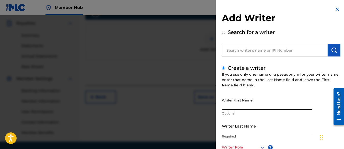
paste input "Shifawn"
type input "Shifawn"
click at [231, 130] on input "Writer Last Name" at bounding box center [267, 125] width 90 height 15
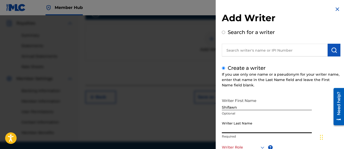
type input "Kwei"
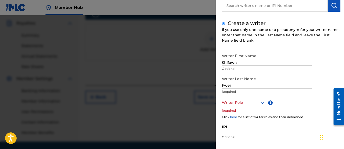
scroll to position [51, 0]
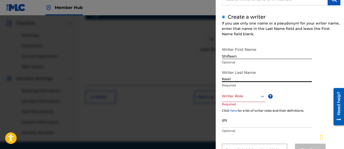
click at [243, 96] on div at bounding box center [244, 96] width 44 height 6
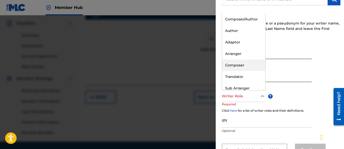
click at [235, 65] on div "Composer" at bounding box center [243, 64] width 43 height 11
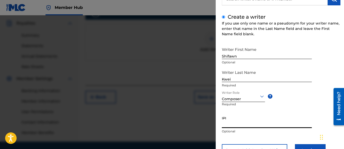
paste input "01313326985"
type input "01313326985"
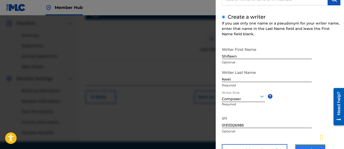
click at [300, 146] on button "Continue" at bounding box center [310, 150] width 31 height 13
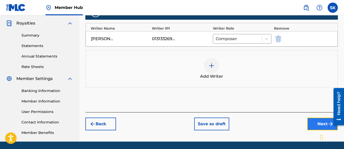
click at [312, 118] on button "Next" at bounding box center [322, 123] width 31 height 13
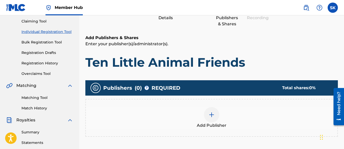
scroll to position [100, 0]
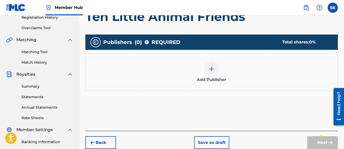
click at [204, 72] on div "Add Publisher" at bounding box center [211, 71] width 251 height 21
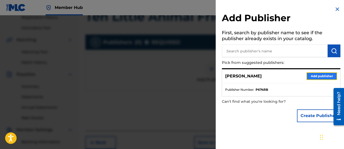
click at [310, 75] on button "Add publisher" at bounding box center [321, 76] width 31 height 8
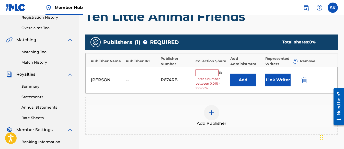
drag, startPoint x: 199, startPoint y: 67, endPoint x: 201, endPoint y: 72, distance: 5.4
click at [199, 68] on div "[PERSON_NAME] -- P674RB % Enter a number between 0.01% - 100.06% Add Link Writer" at bounding box center [212, 80] width 252 height 27
click at [205, 75] on input "text" at bounding box center [206, 72] width 23 height 7
type input "100"
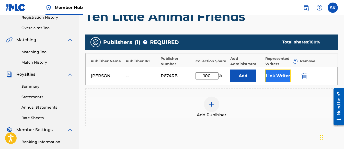
click at [287, 77] on button "Link Writer" at bounding box center [278, 75] width 26 height 13
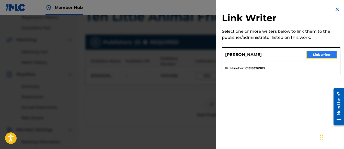
click at [312, 54] on button "Link writer" at bounding box center [321, 55] width 31 height 8
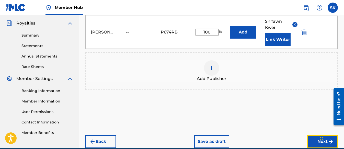
click at [311, 138] on button "Next" at bounding box center [322, 141] width 31 height 13
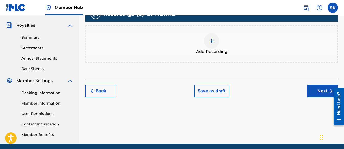
scroll to position [151, 0]
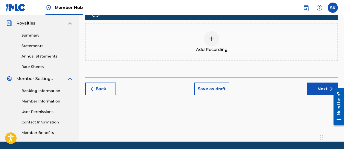
click at [212, 39] on img at bounding box center [211, 39] width 6 height 6
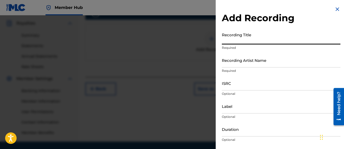
paste input "Ten Little Animal Friends"
click at [230, 59] on input "Recording Artist Name" at bounding box center [281, 60] width 118 height 15
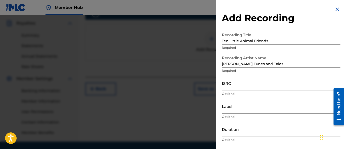
click at [230, 109] on input "Label" at bounding box center [281, 106] width 118 height 15
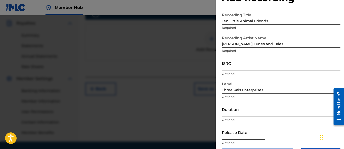
scroll to position [26, 0]
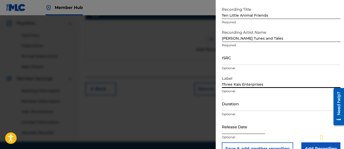
click at [236, 129] on input "text" at bounding box center [243, 126] width 43 height 15
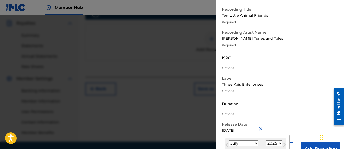
click at [239, 107] on input "Duration" at bounding box center [281, 103] width 118 height 15
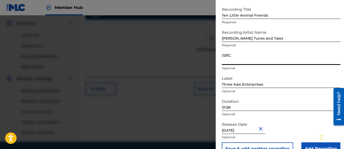
paste input "QZWFM2535649"
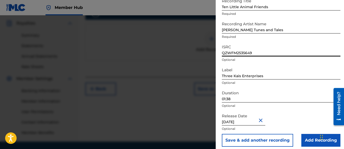
scroll to position [38, 0]
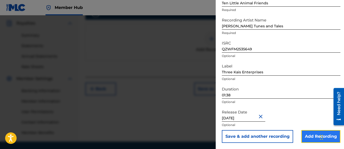
click at [305, 137] on input "Add Recording" at bounding box center [320, 136] width 39 height 13
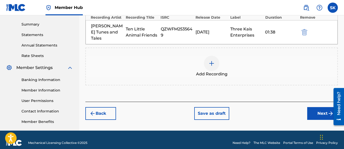
scroll to position [168, 0]
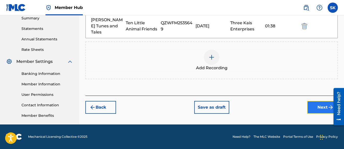
click at [317, 101] on button "Next" at bounding box center [322, 107] width 31 height 13
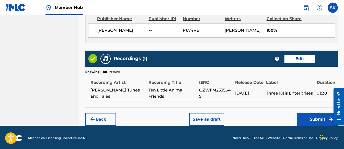
scroll to position [289, 0]
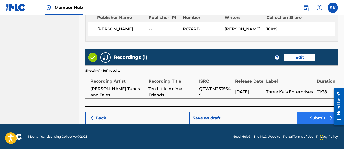
click at [302, 112] on button "Submit" at bounding box center [317, 118] width 41 height 13
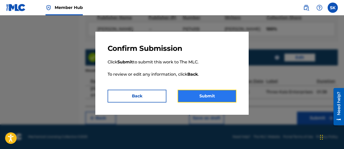
click at [227, 96] on button "Submit" at bounding box center [206, 96] width 59 height 13
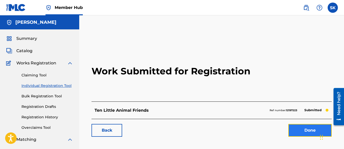
click at [297, 132] on link "Done" at bounding box center [309, 130] width 43 height 13
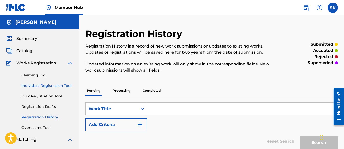
click at [41, 86] on link "Individual Registration Tool" at bounding box center [47, 85] width 52 height 5
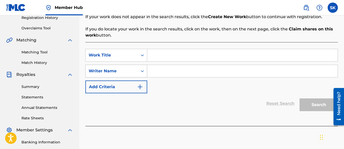
scroll to position [102, 0]
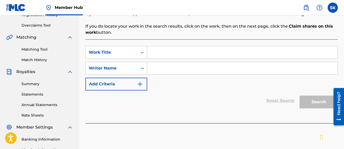
paste input "Swimming with Dolphins!"
click at [165, 69] on input "Search Form" at bounding box center [242, 68] width 190 height 12
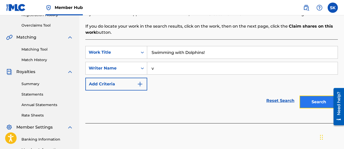
click at [313, 103] on button "Search" at bounding box center [318, 101] width 38 height 13
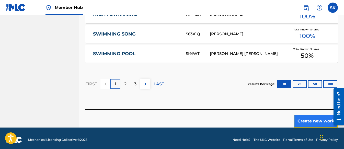
click at [297, 116] on button "Create new work" at bounding box center [316, 121] width 44 height 13
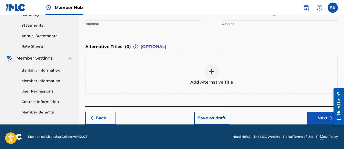
scroll to position [171, 0]
click at [316, 119] on button "Next" at bounding box center [322, 118] width 31 height 13
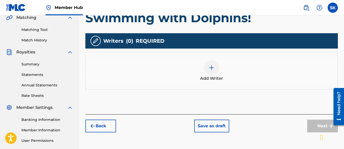
scroll to position [125, 0]
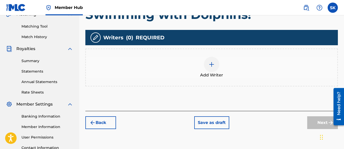
click at [211, 65] on img at bounding box center [211, 64] width 6 height 6
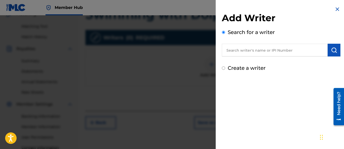
click at [222, 68] on input "Create a writer" at bounding box center [223, 67] width 3 height 3
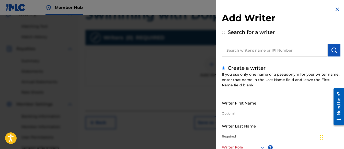
click at [236, 105] on input "Writer First Name" at bounding box center [267, 102] width 90 height 15
click at [327, 32] on div "Search for a writer" at bounding box center [281, 42] width 118 height 28
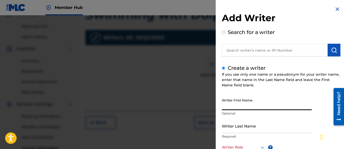
paste input "Shifawn"
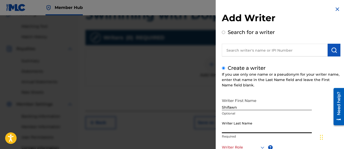
click at [230, 126] on input "Writer Last Name" at bounding box center [267, 125] width 90 height 15
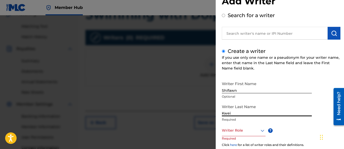
scroll to position [51, 0]
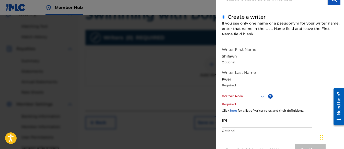
click at [236, 102] on p "Required" at bounding box center [231, 107] width 19 height 11
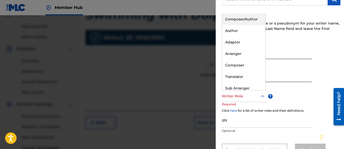
click at [235, 97] on div at bounding box center [244, 96] width 44 height 6
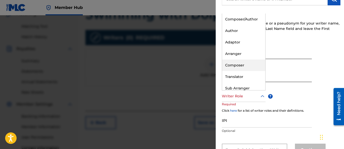
click at [232, 66] on div "Composer" at bounding box center [243, 64] width 43 height 11
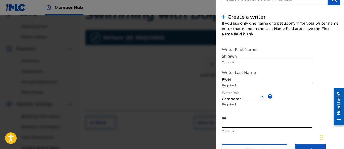
paste input "01313326985"
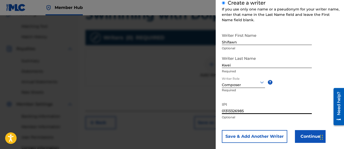
scroll to position [73, 0]
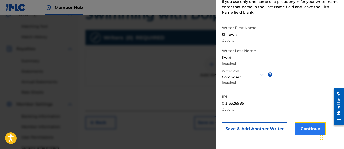
click at [309, 127] on button "Continue" at bounding box center [310, 128] width 31 height 13
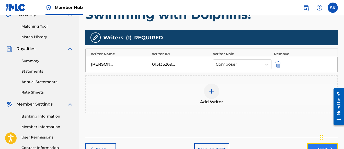
click at [309, 148] on button "Next" at bounding box center [322, 149] width 31 height 13
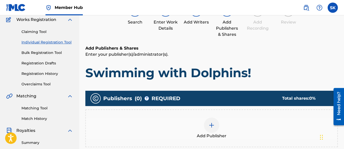
scroll to position [100, 0]
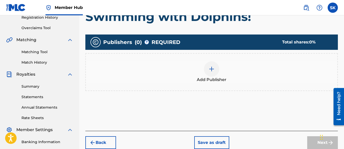
click at [207, 71] on div at bounding box center [211, 68] width 15 height 15
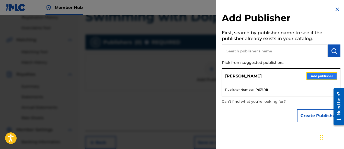
click at [316, 74] on button "Add publisher" at bounding box center [321, 76] width 31 height 8
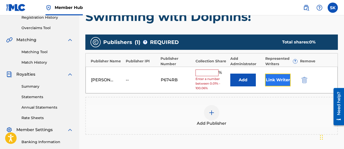
click at [272, 81] on button "Link Writer" at bounding box center [278, 80] width 26 height 13
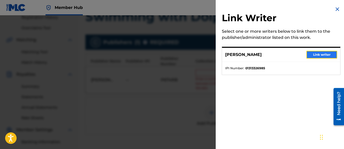
click at [325, 58] on button "Link writer" at bounding box center [321, 55] width 31 height 8
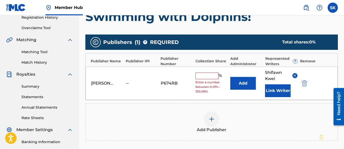
click at [212, 77] on input "text" at bounding box center [206, 76] width 23 height 7
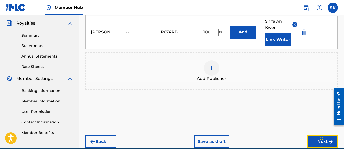
click at [310, 138] on button "Next" at bounding box center [322, 141] width 31 height 13
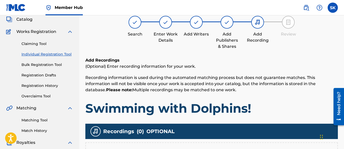
scroll to position [23, 0]
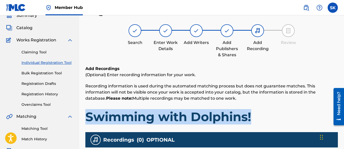
drag, startPoint x: 257, startPoint y: 116, endPoint x: 89, endPoint y: 113, distance: 168.8
click at [89, 113] on h1 "Swimming with Dolphins!" at bounding box center [211, 116] width 252 height 15
copy h1 "Swimming with Dolphins!"
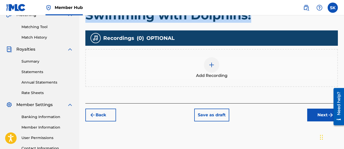
scroll to position [125, 0]
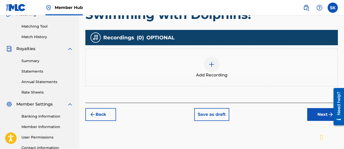
click at [208, 64] on div at bounding box center [211, 64] width 15 height 15
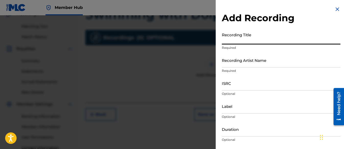
paste input "Swimming with Dolphins!"
click at [225, 66] on input "Recording Artist Name" at bounding box center [281, 60] width 118 height 15
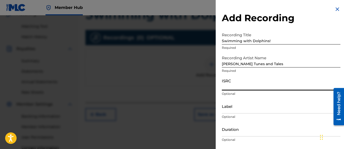
paste input "QZWFM2535720"
click at [236, 108] on input "Label" at bounding box center [281, 106] width 118 height 15
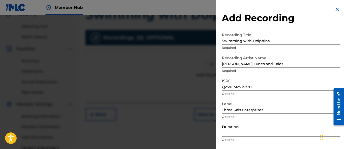
click at [223, 129] on input "Duration" at bounding box center [281, 129] width 118 height 15
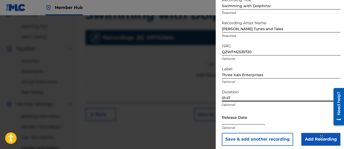
scroll to position [38, 0]
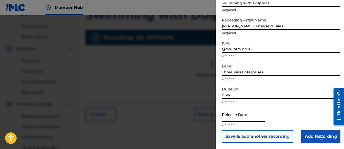
click at [261, 114] on input "text" at bounding box center [243, 114] width 43 height 15
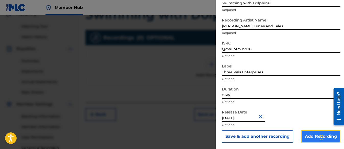
click at [309, 135] on input "Add Recording" at bounding box center [320, 136] width 39 height 13
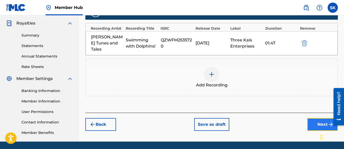
click at [315, 118] on button "Next" at bounding box center [322, 124] width 31 height 13
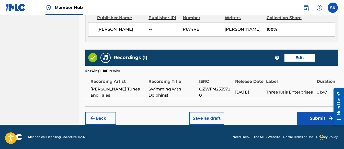
scroll to position [289, 0]
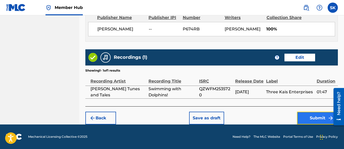
click at [306, 118] on button "Submit" at bounding box center [317, 118] width 41 height 13
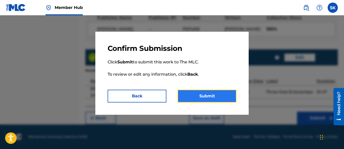
click at [223, 95] on button "Submit" at bounding box center [206, 96] width 59 height 13
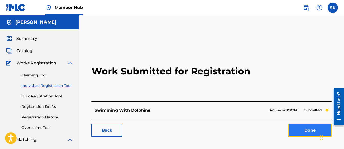
click at [303, 129] on link "Done" at bounding box center [309, 130] width 43 height 13
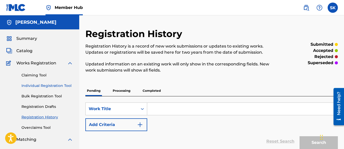
click at [33, 86] on link "Individual Registration Tool" at bounding box center [47, 85] width 52 height 5
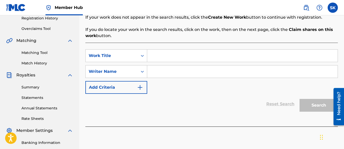
scroll to position [102, 0]
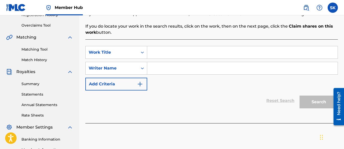
click at [182, 50] on input "Search Form" at bounding box center [242, 52] width 190 height 12
paste input "Wiggle and Jiggle Dance"
click at [179, 67] on input "Search Form" at bounding box center [242, 68] width 190 height 12
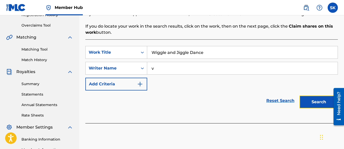
click at [316, 98] on button "Search" at bounding box center [318, 101] width 38 height 13
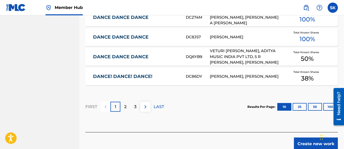
scroll to position [357, 0]
click at [304, 137] on button "Create new work" at bounding box center [316, 143] width 44 height 13
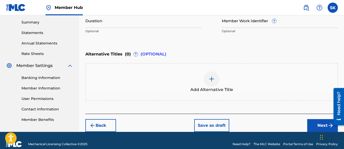
scroll to position [171, 0]
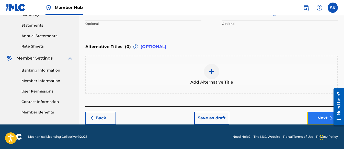
click at [311, 119] on button "Next" at bounding box center [322, 118] width 31 height 13
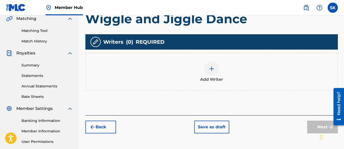
scroll to position [125, 0]
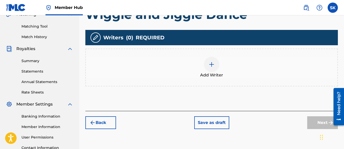
click at [210, 61] on div at bounding box center [211, 64] width 15 height 15
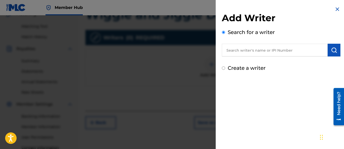
click at [226, 67] on div "Create a writer" at bounding box center [281, 68] width 118 height 8
click at [222, 69] on input "Create a writer" at bounding box center [223, 67] width 3 height 3
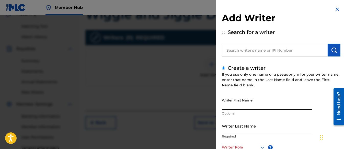
click at [231, 105] on input "Writer First Name" at bounding box center [267, 102] width 90 height 15
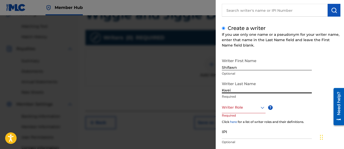
scroll to position [51, 0]
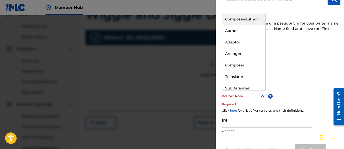
click at [246, 97] on div at bounding box center [244, 96] width 44 height 6
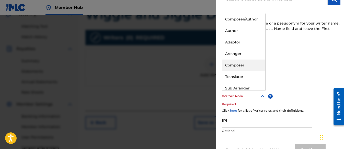
click at [233, 64] on div "Composer" at bounding box center [243, 64] width 43 height 11
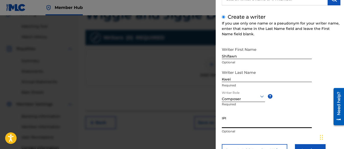
paste input "01313326985"
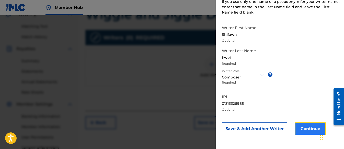
click at [308, 129] on button "Continue" at bounding box center [310, 128] width 31 height 13
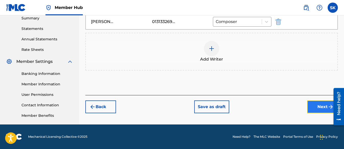
click at [312, 109] on button "Next" at bounding box center [322, 106] width 31 height 13
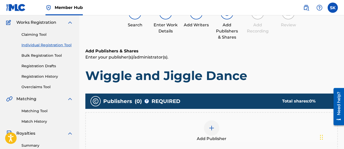
scroll to position [100, 0]
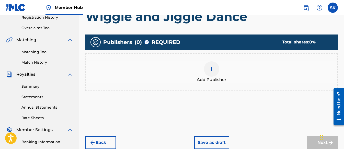
click at [210, 69] on img at bounding box center [211, 69] width 6 height 6
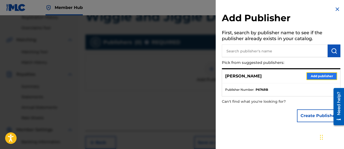
click at [315, 75] on button "Add publisher" at bounding box center [321, 76] width 31 height 8
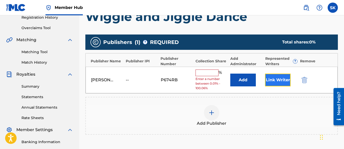
click at [278, 85] on button "Link Writer" at bounding box center [278, 80] width 26 height 13
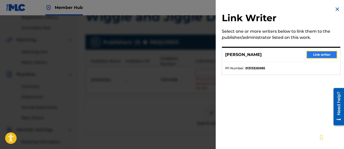
click at [320, 56] on button "Link writer" at bounding box center [321, 55] width 31 height 8
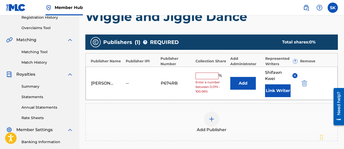
click at [206, 79] on input "text" at bounding box center [206, 76] width 23 height 7
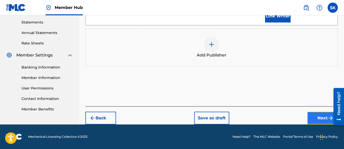
click at [316, 121] on button "Next" at bounding box center [322, 118] width 31 height 13
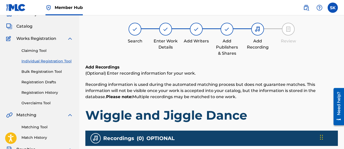
scroll to position [23, 0]
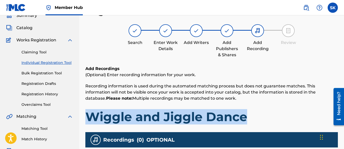
drag, startPoint x: 249, startPoint y: 117, endPoint x: 87, endPoint y: 121, distance: 162.7
click at [87, 121] on h1 "Wiggle and Jiggle Dance" at bounding box center [211, 116] width 252 height 15
copy h1 "Wiggle and Jiggle Dance"
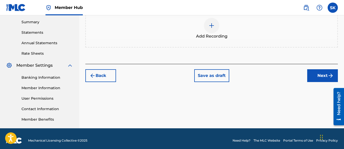
scroll to position [168, 0]
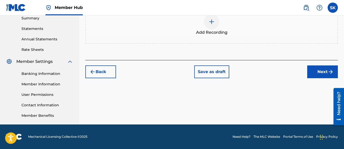
click at [213, 24] on img at bounding box center [211, 22] width 6 height 6
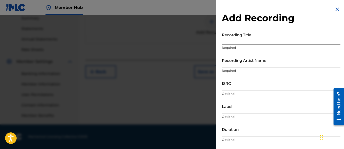
paste input "Wiggle and Jiggle Dance"
click at [238, 61] on input "Recording Artist Name" at bounding box center [281, 60] width 118 height 15
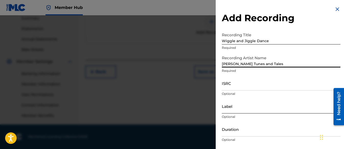
click at [230, 111] on input "Label" at bounding box center [281, 106] width 118 height 15
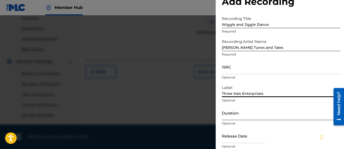
scroll to position [26, 0]
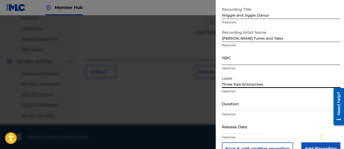
click at [230, 57] on input "ISRC" at bounding box center [281, 57] width 118 height 15
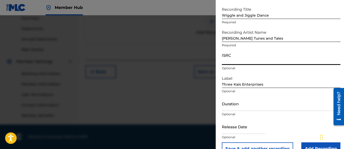
paste input "QZWFM2538138"
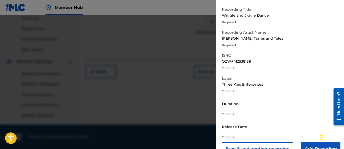
click at [230, 128] on input "text" at bounding box center [243, 126] width 43 height 15
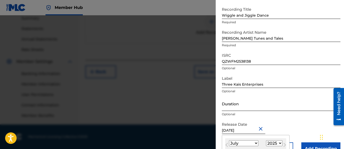
click at [227, 102] on input "Duration" at bounding box center [281, 103] width 118 height 15
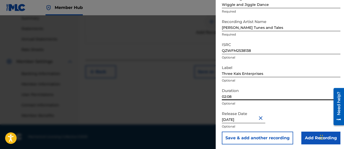
scroll to position [38, 0]
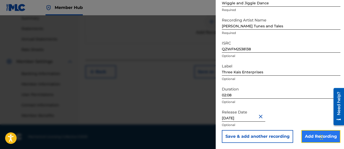
click at [302, 134] on input "Add Recording" at bounding box center [320, 136] width 39 height 13
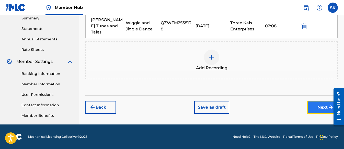
click at [314, 102] on button "Next" at bounding box center [322, 107] width 31 height 13
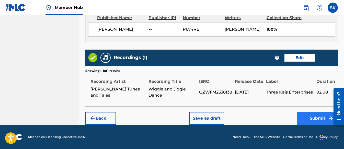
scroll to position [289, 0]
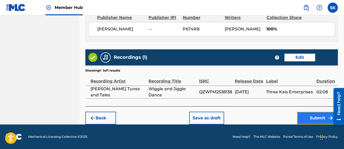
click at [308, 114] on button "Submit" at bounding box center [317, 118] width 41 height 13
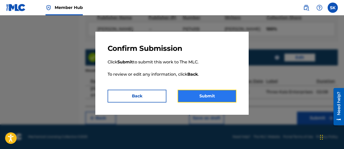
click at [220, 92] on button "Submit" at bounding box center [206, 96] width 59 height 13
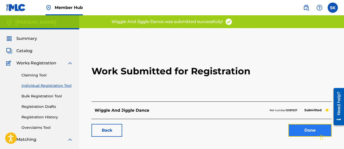
click at [299, 129] on link "Done" at bounding box center [309, 130] width 43 height 13
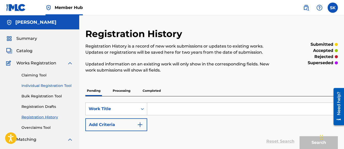
click at [51, 83] on link "Individual Registration Tool" at bounding box center [47, 85] width 52 height 5
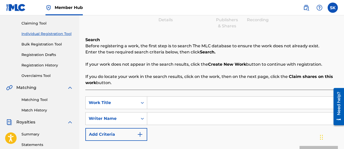
scroll to position [77, 0]
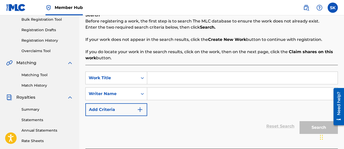
click at [149, 78] on input "Search Form" at bounding box center [242, 78] width 190 height 12
paste input "Dino Stomp Party!"
click at [154, 98] on input "Search Form" at bounding box center [242, 94] width 190 height 12
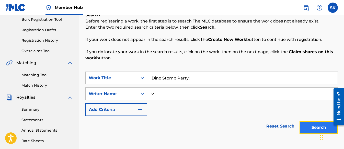
click at [307, 130] on button "Search" at bounding box center [318, 127] width 38 height 13
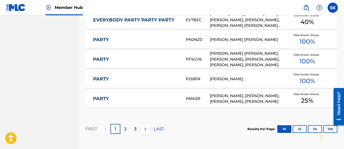
scroll to position [380, 0]
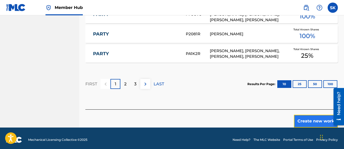
click at [312, 118] on button "Create new work" at bounding box center [316, 121] width 44 height 13
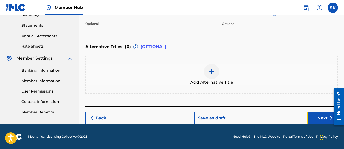
click at [311, 114] on button "Next" at bounding box center [322, 118] width 31 height 13
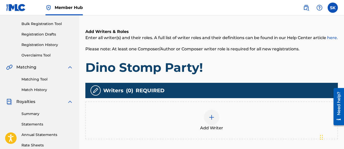
scroll to position [151, 0]
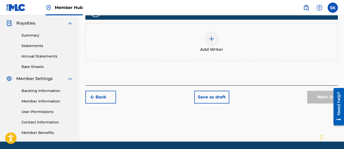
click at [210, 38] on img at bounding box center [211, 39] width 6 height 6
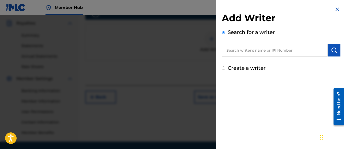
click at [223, 69] on input "Create a writer" at bounding box center [223, 67] width 3 height 3
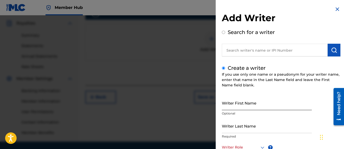
click at [240, 99] on input "Writer First Name" at bounding box center [267, 102] width 90 height 15
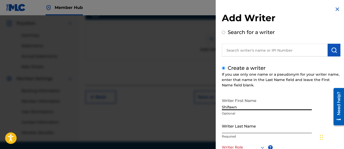
click at [236, 121] on input "Writer Last Name" at bounding box center [267, 125] width 90 height 15
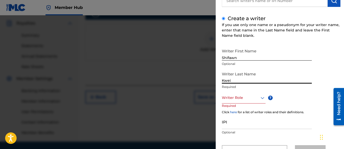
scroll to position [51, 0]
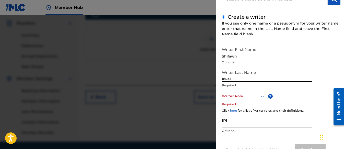
click at [235, 99] on div at bounding box center [244, 96] width 44 height 6
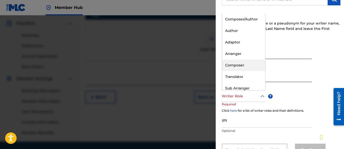
drag, startPoint x: 231, startPoint y: 65, endPoint x: 235, endPoint y: 80, distance: 15.7
click at [231, 66] on div "Composer" at bounding box center [243, 64] width 43 height 11
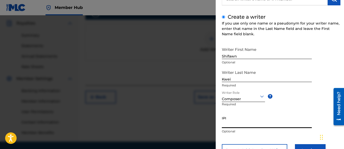
paste input "01313326985"
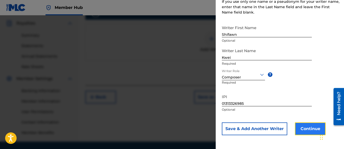
click at [296, 125] on button "Continue" at bounding box center [310, 128] width 31 height 13
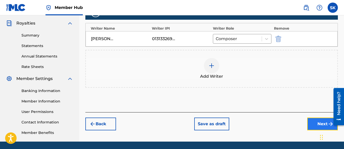
click at [308, 123] on button "Next" at bounding box center [322, 123] width 31 height 13
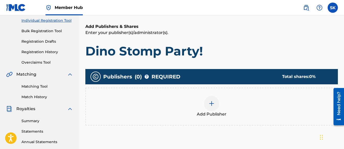
scroll to position [125, 0]
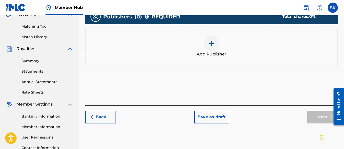
click at [218, 47] on div "Add Publisher" at bounding box center [211, 46] width 251 height 21
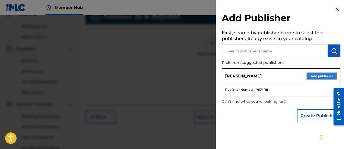
click at [317, 77] on button "Add publisher" at bounding box center [321, 76] width 31 height 8
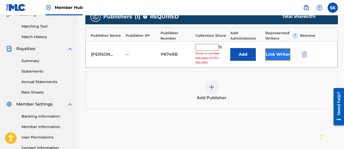
click at [274, 54] on button "Link Writer" at bounding box center [278, 54] width 26 height 13
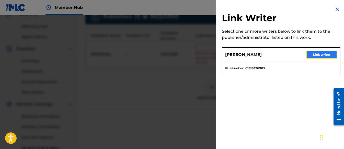
click at [314, 56] on button "Link writer" at bounding box center [321, 55] width 31 height 8
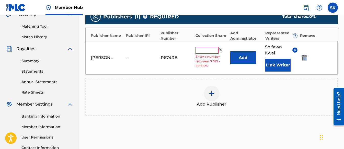
click at [201, 54] on span "Enter a number between 0.01% - 100.06%" at bounding box center [211, 61] width 32 height 14
click at [207, 50] on input "text" at bounding box center [206, 50] width 23 height 7
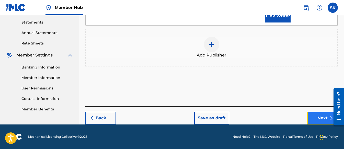
click at [314, 120] on button "Next" at bounding box center [322, 118] width 31 height 13
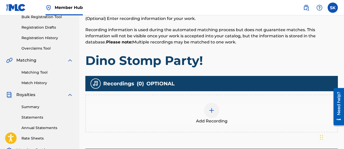
scroll to position [74, 0]
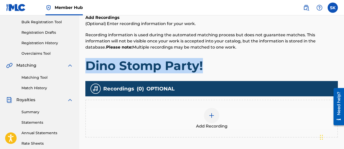
drag, startPoint x: 212, startPoint y: 66, endPoint x: 89, endPoint y: 65, distance: 123.6
click at [89, 65] on h1 "Dino Stomp Party!" at bounding box center [211, 65] width 252 height 15
copy h1 "Dino Stomp Party!"
click at [210, 114] on img at bounding box center [211, 115] width 6 height 6
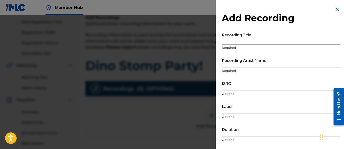
paste input "Dino Stomp Party!"
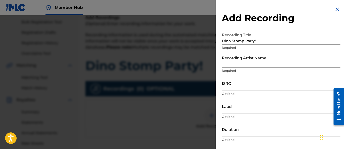
click at [230, 58] on input "Recording Artist Name" at bounding box center [281, 60] width 118 height 15
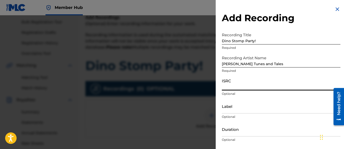
paste input "QZWFM2540967"
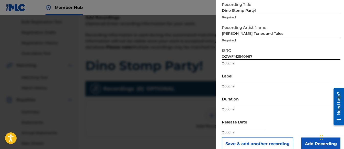
scroll to position [38, 0]
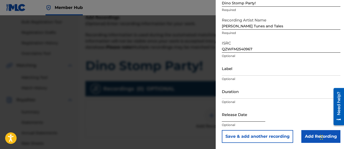
click at [235, 113] on input "text" at bounding box center [243, 114] width 43 height 15
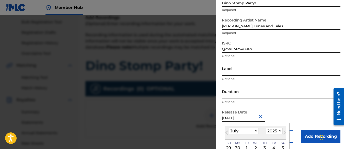
click at [226, 69] on input "Label" at bounding box center [281, 68] width 118 height 15
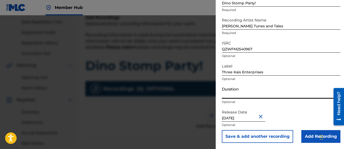
click at [226, 94] on input "Duration" at bounding box center [281, 91] width 118 height 15
click at [302, 135] on input "Add Recording" at bounding box center [320, 136] width 39 height 13
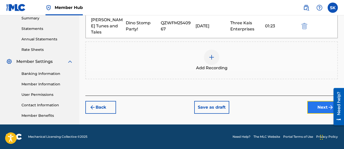
click at [318, 101] on button "Next" at bounding box center [322, 107] width 31 height 13
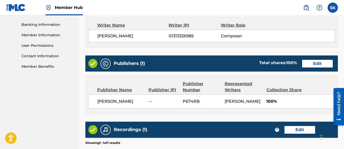
scroll to position [278, 0]
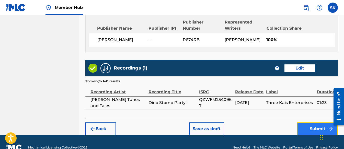
click at [302, 126] on button "Submit" at bounding box center [317, 128] width 41 height 13
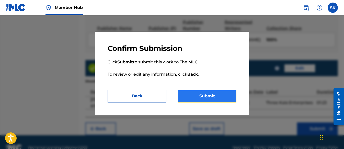
click at [206, 97] on button "Submit" at bounding box center [206, 96] width 59 height 13
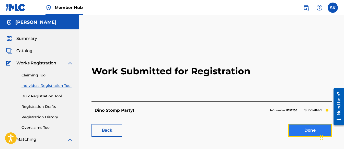
click at [296, 129] on link "Done" at bounding box center [309, 130] width 43 height 13
